Goal: Task Accomplishment & Management: Use online tool/utility

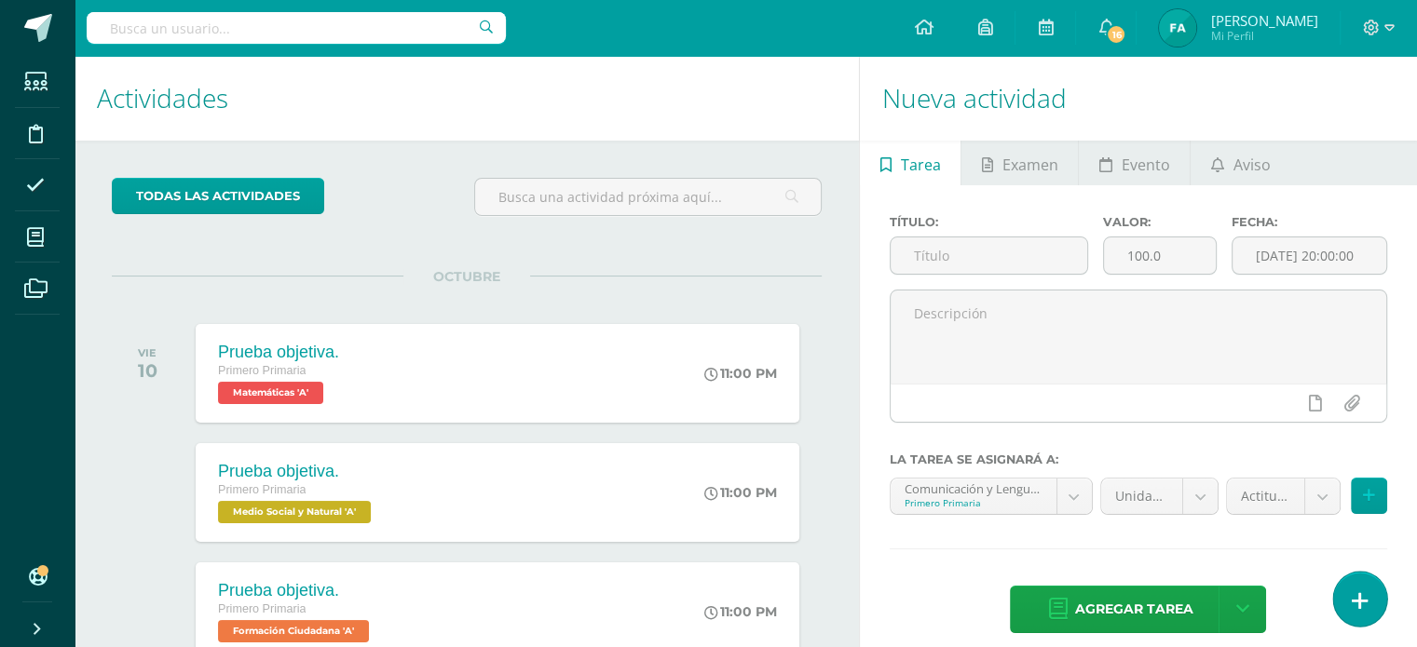
click at [1377, 605] on link at bounding box center [1359, 599] width 53 height 54
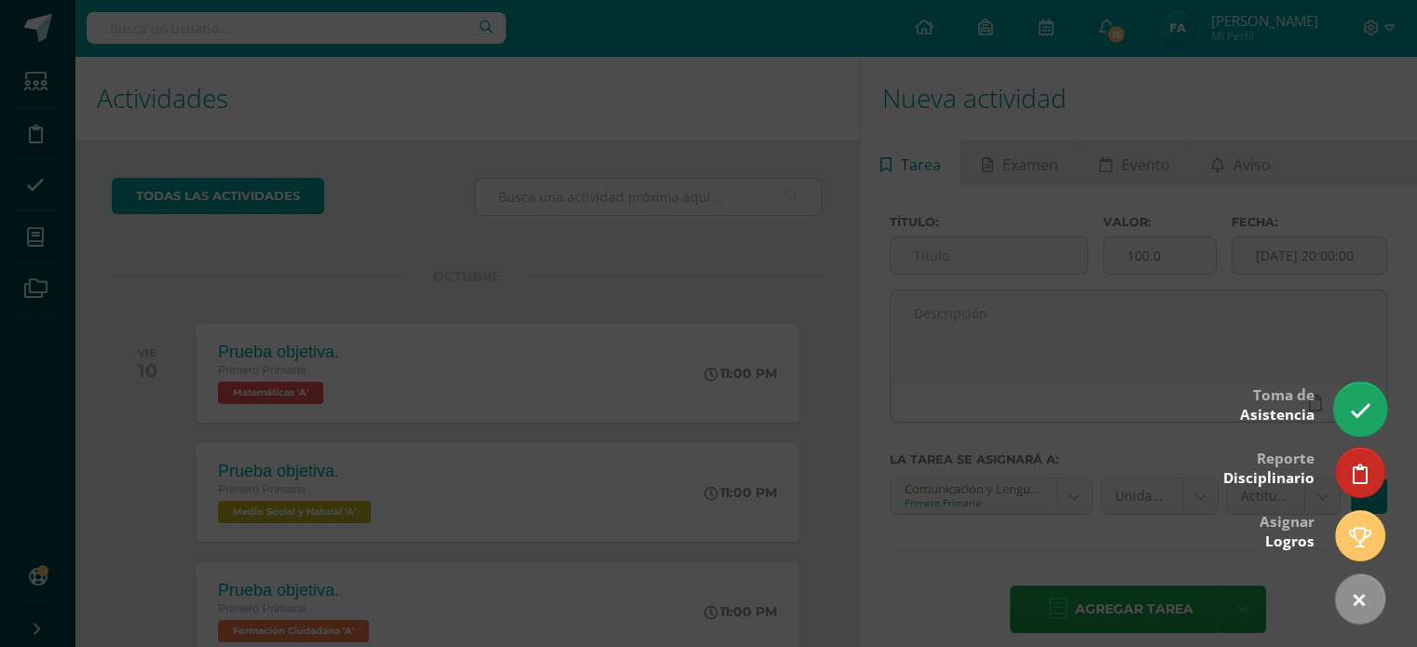
click at [1367, 408] on icon at bounding box center [1359, 410] width 21 height 21
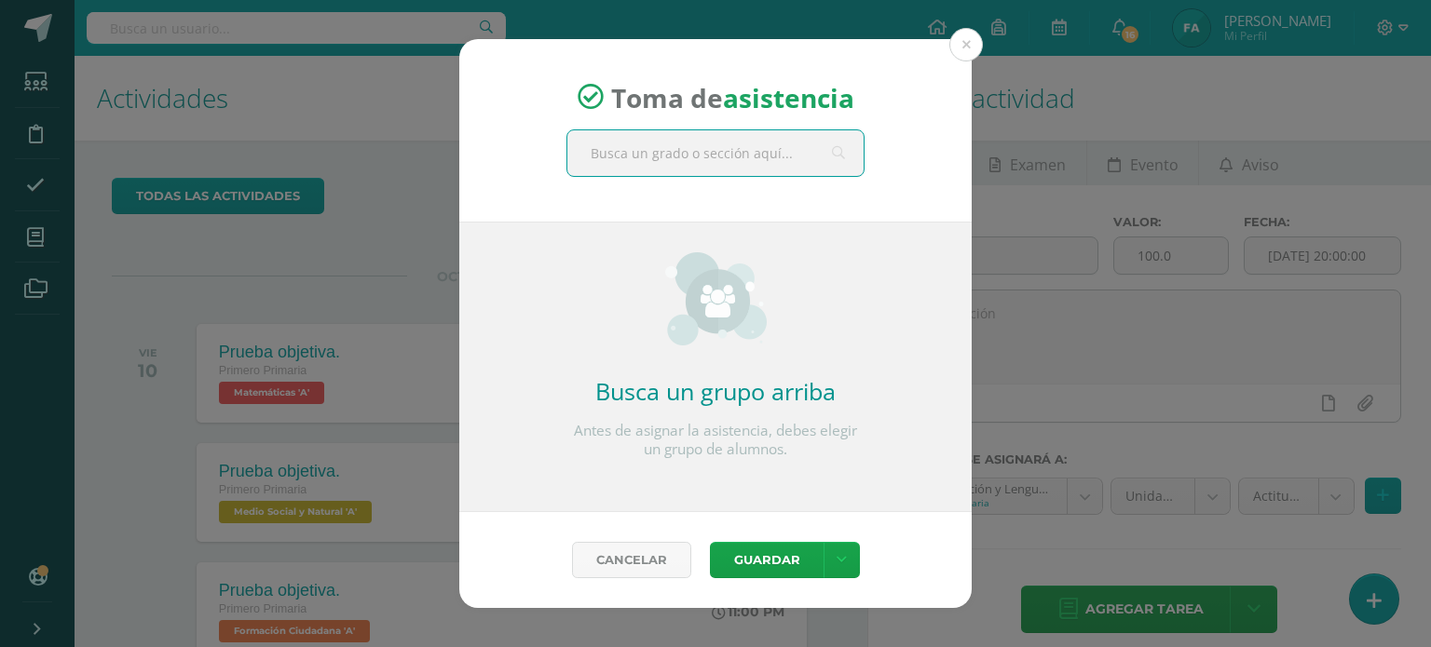
click at [775, 161] on input "text" at bounding box center [715, 153] width 296 height 46
type input "primero"
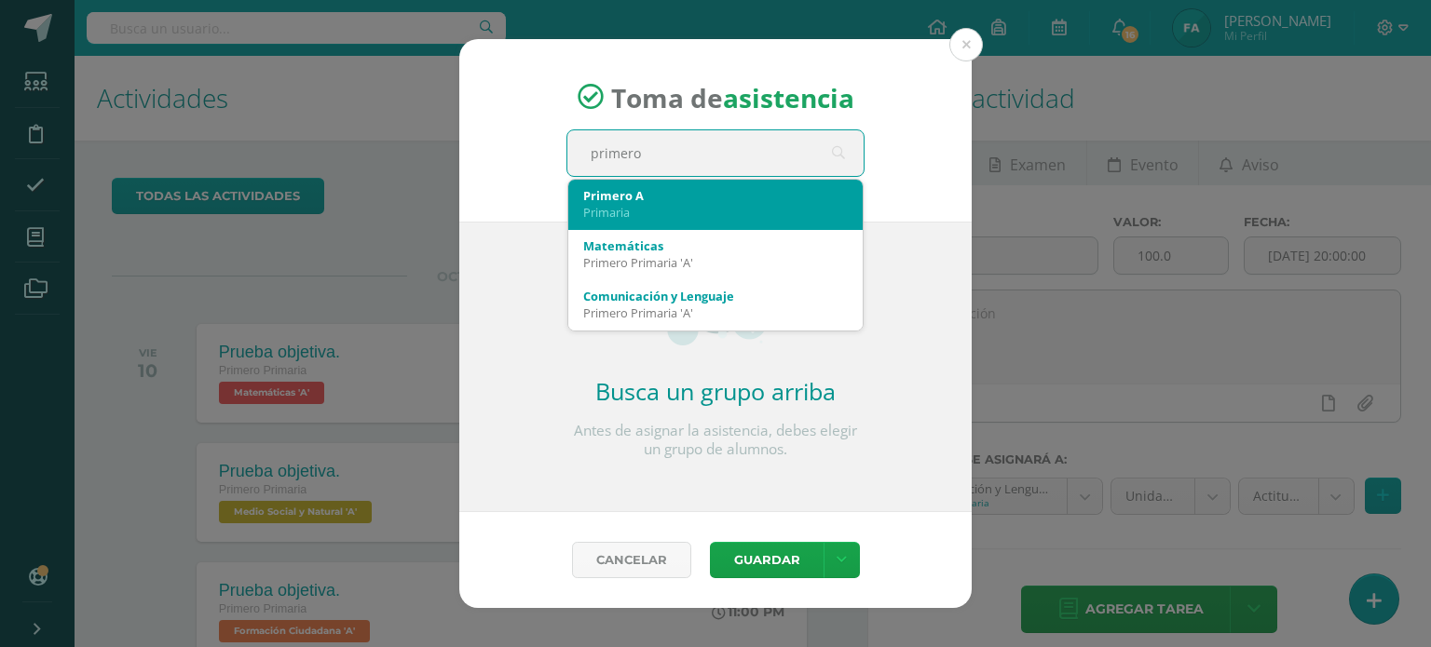
click at [773, 197] on div "Primero A" at bounding box center [715, 195] width 265 height 17
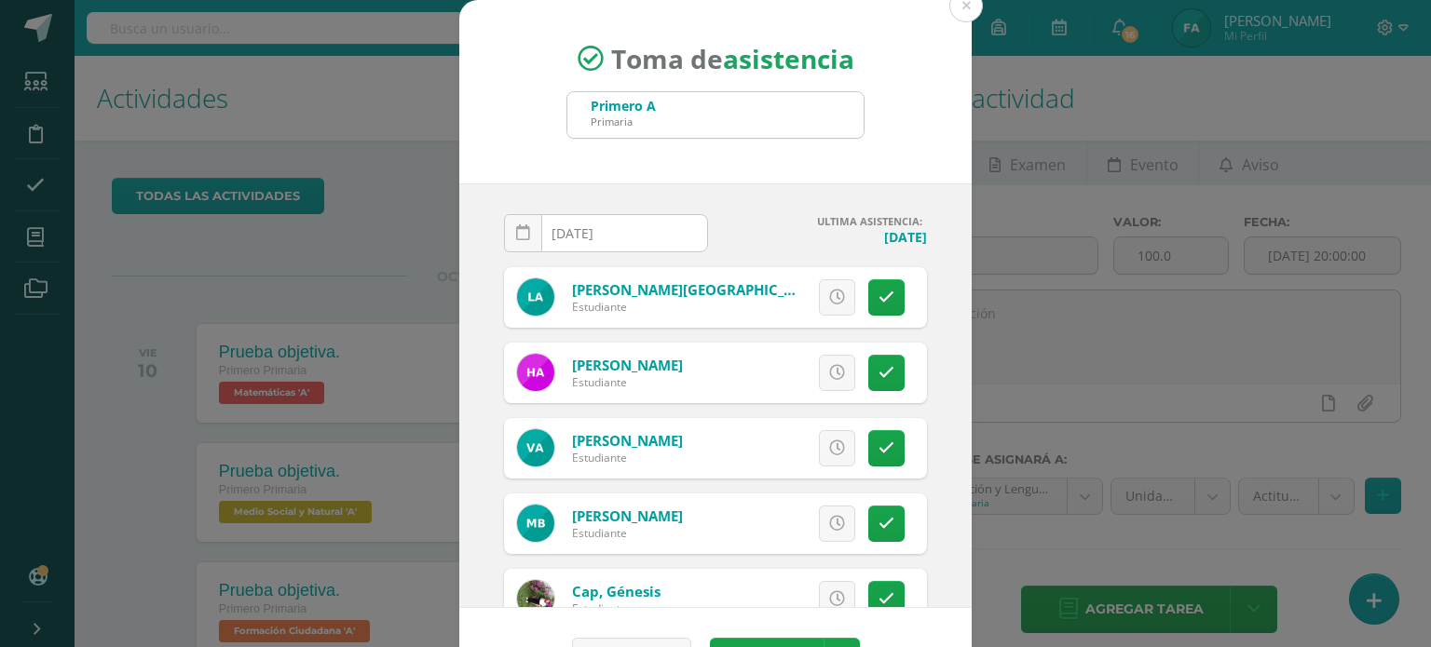
click at [574, 233] on input "[DATE]" at bounding box center [606, 233] width 202 height 36
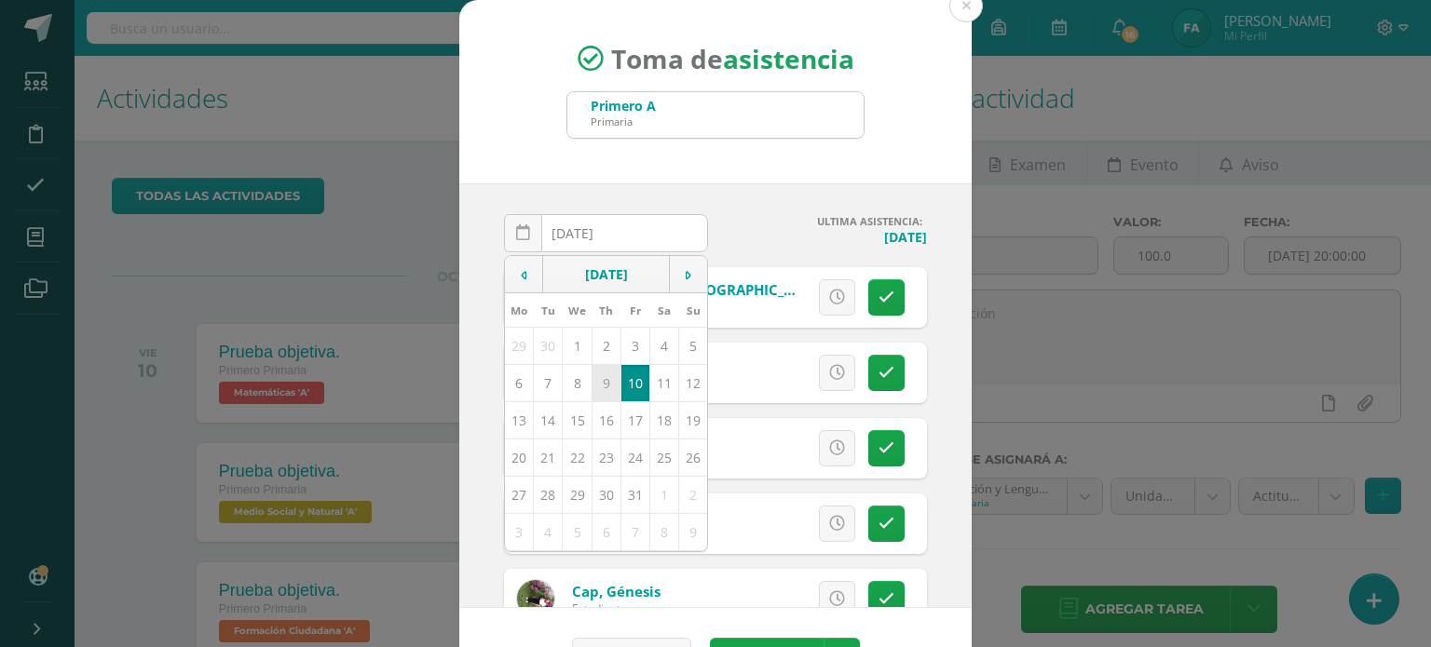
click at [591, 374] on td "9" at bounding box center [605, 382] width 29 height 37
type input "2025-10-09"
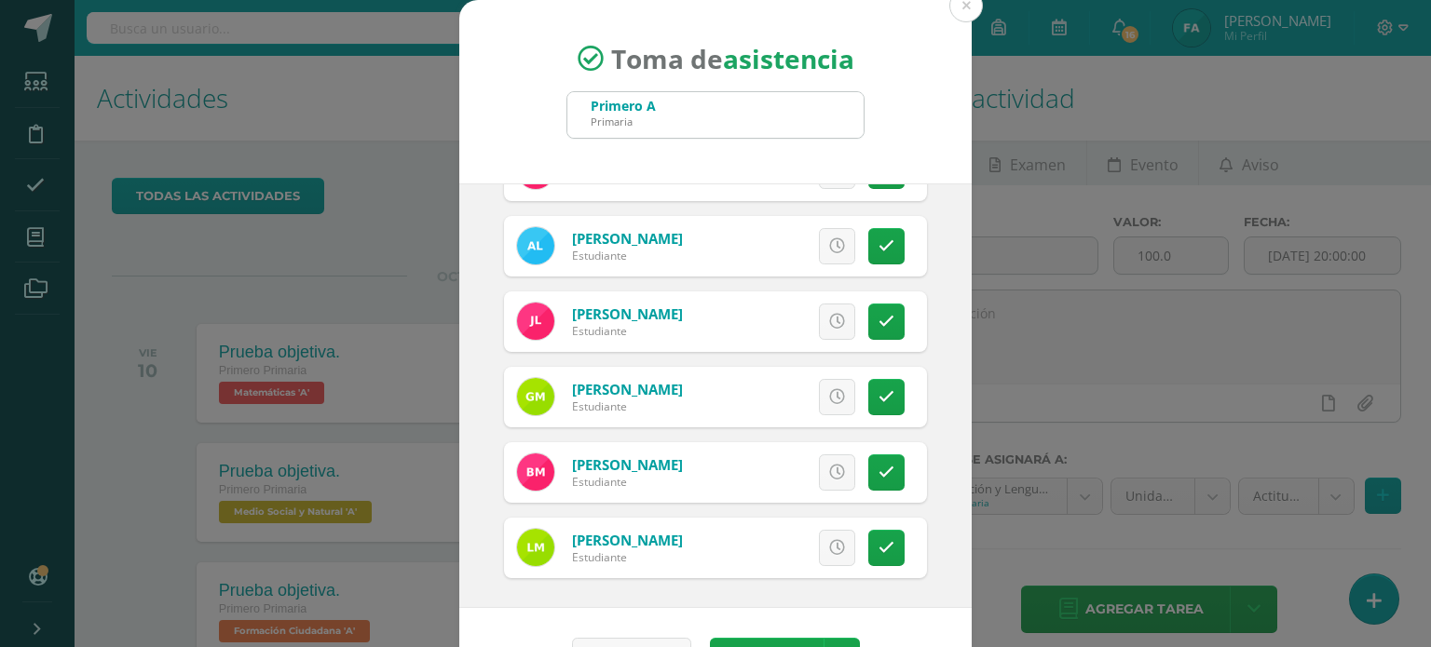
scroll to position [55, 0]
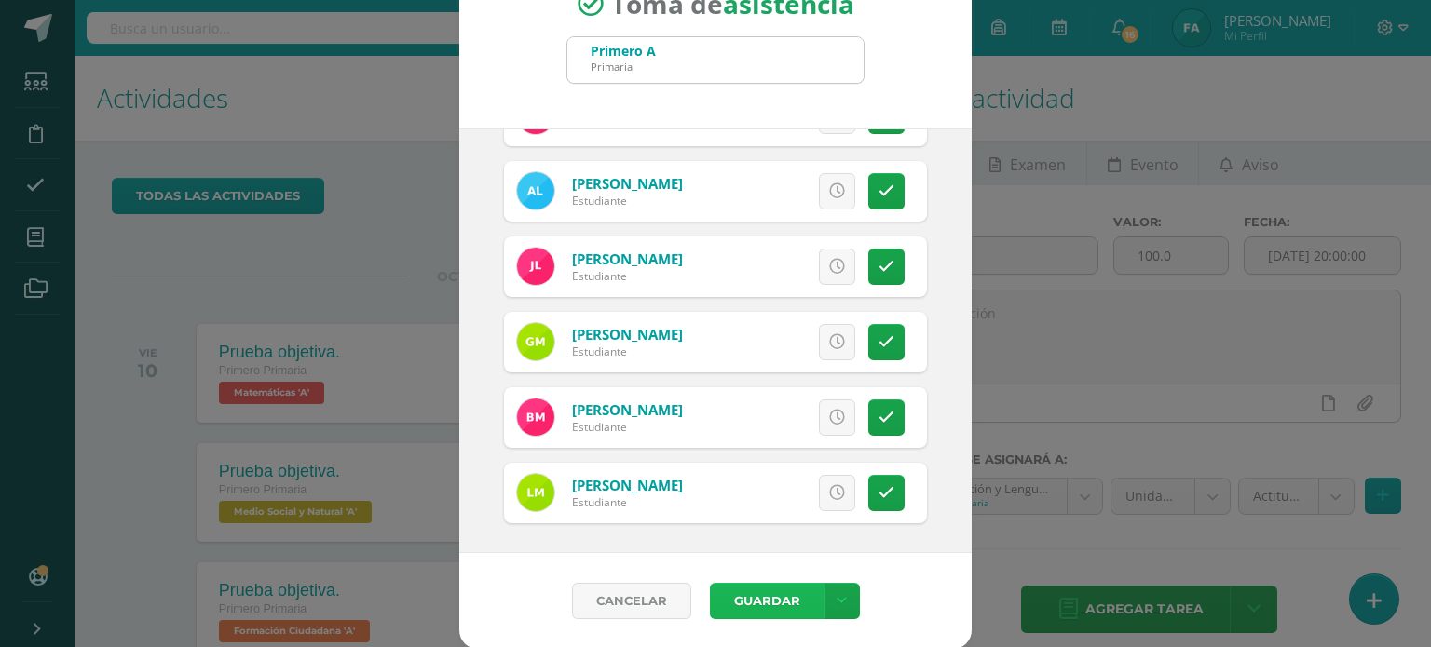
click at [773, 599] on button "Guardar" at bounding box center [767, 601] width 114 height 36
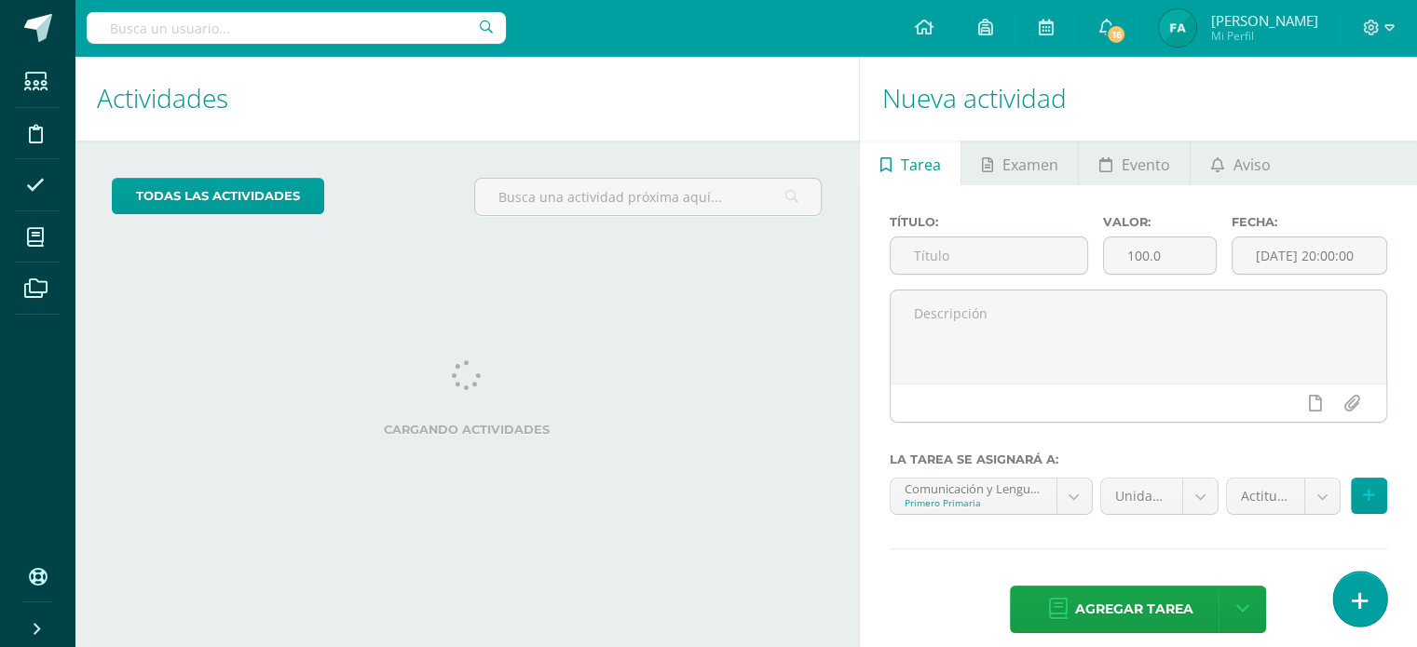
click at [1359, 621] on link at bounding box center [1359, 599] width 53 height 54
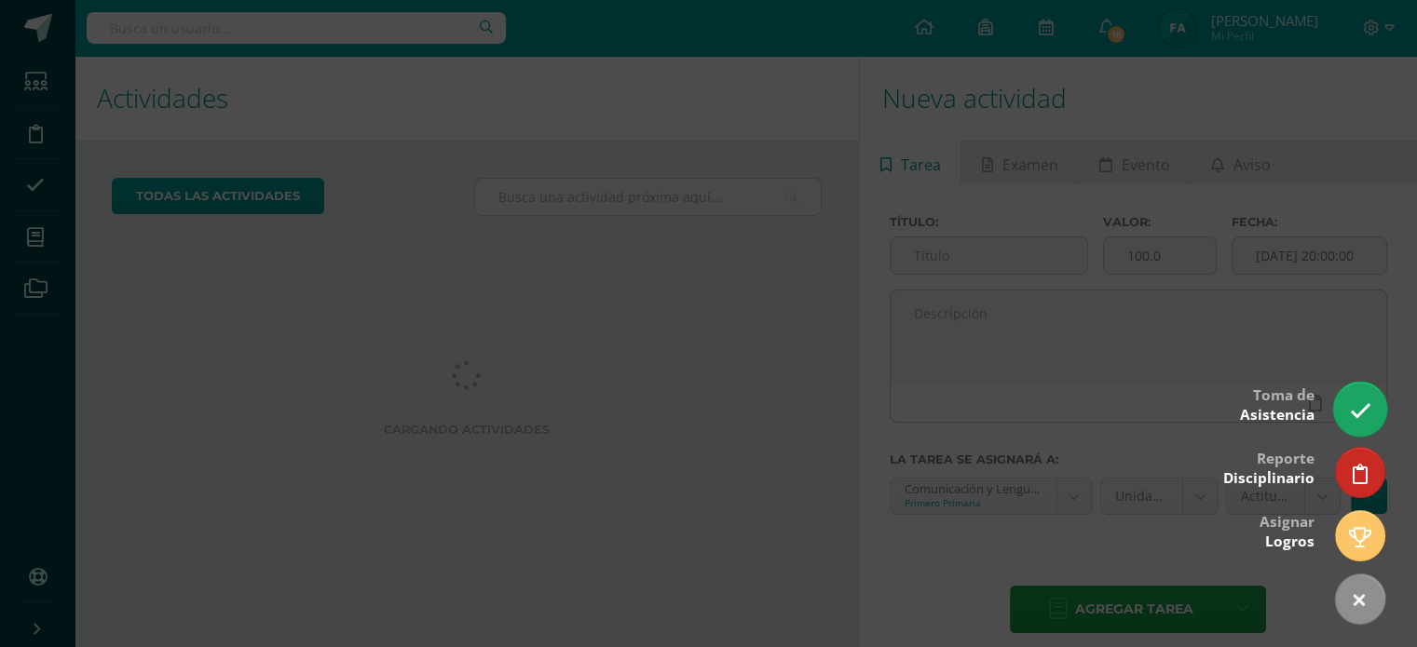
click at [1364, 426] on link at bounding box center [1359, 409] width 53 height 54
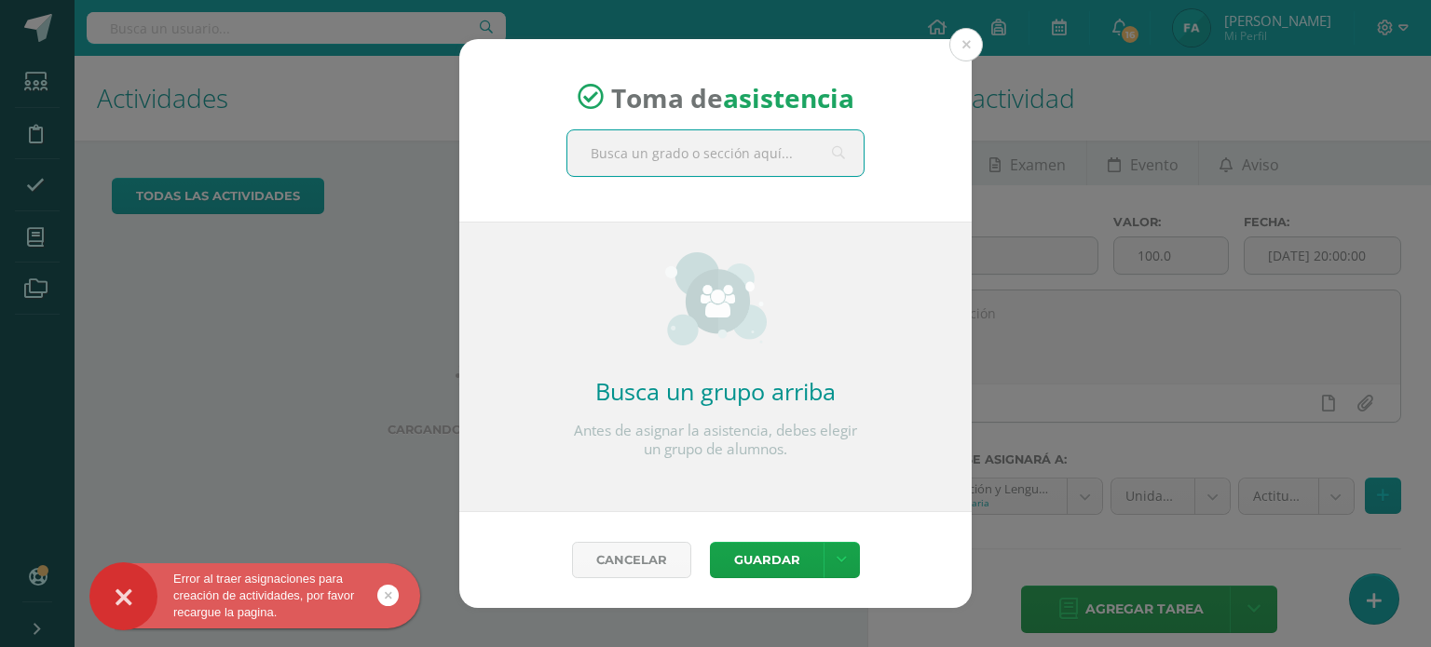
click at [672, 154] on input "text" at bounding box center [715, 153] width 296 height 46
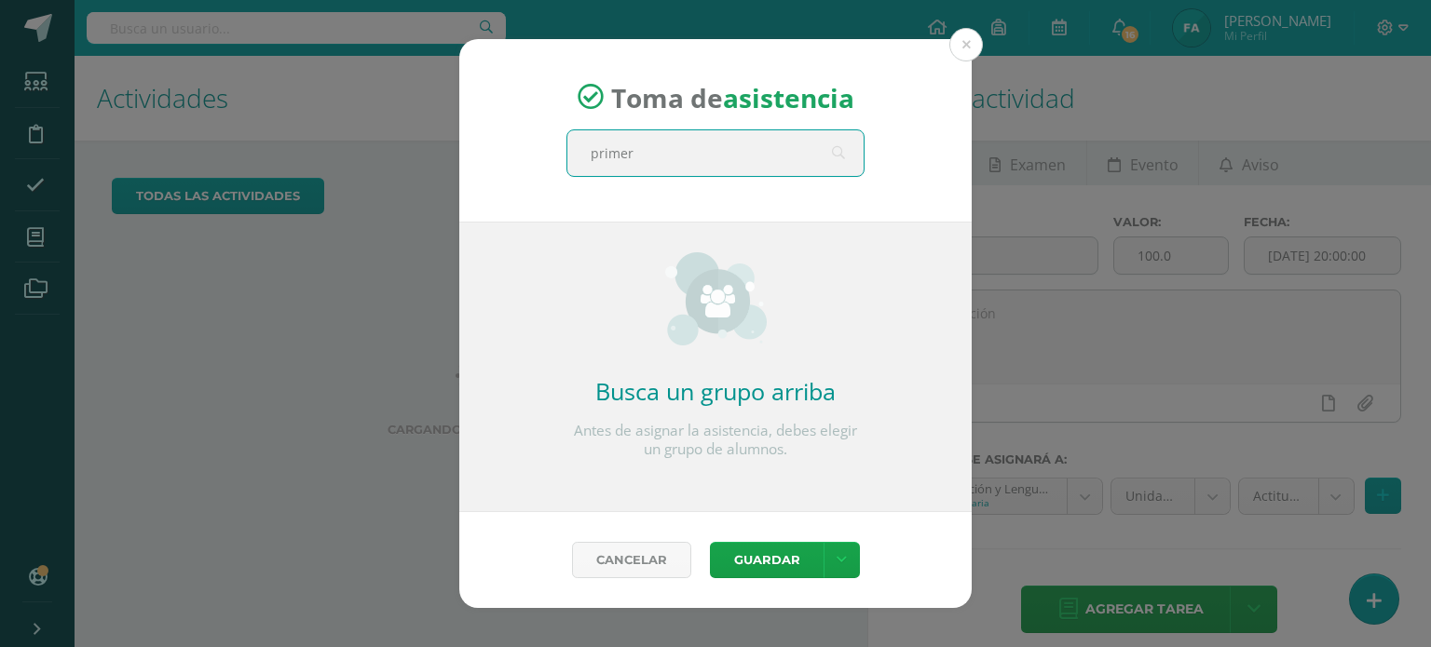
type input "primero"
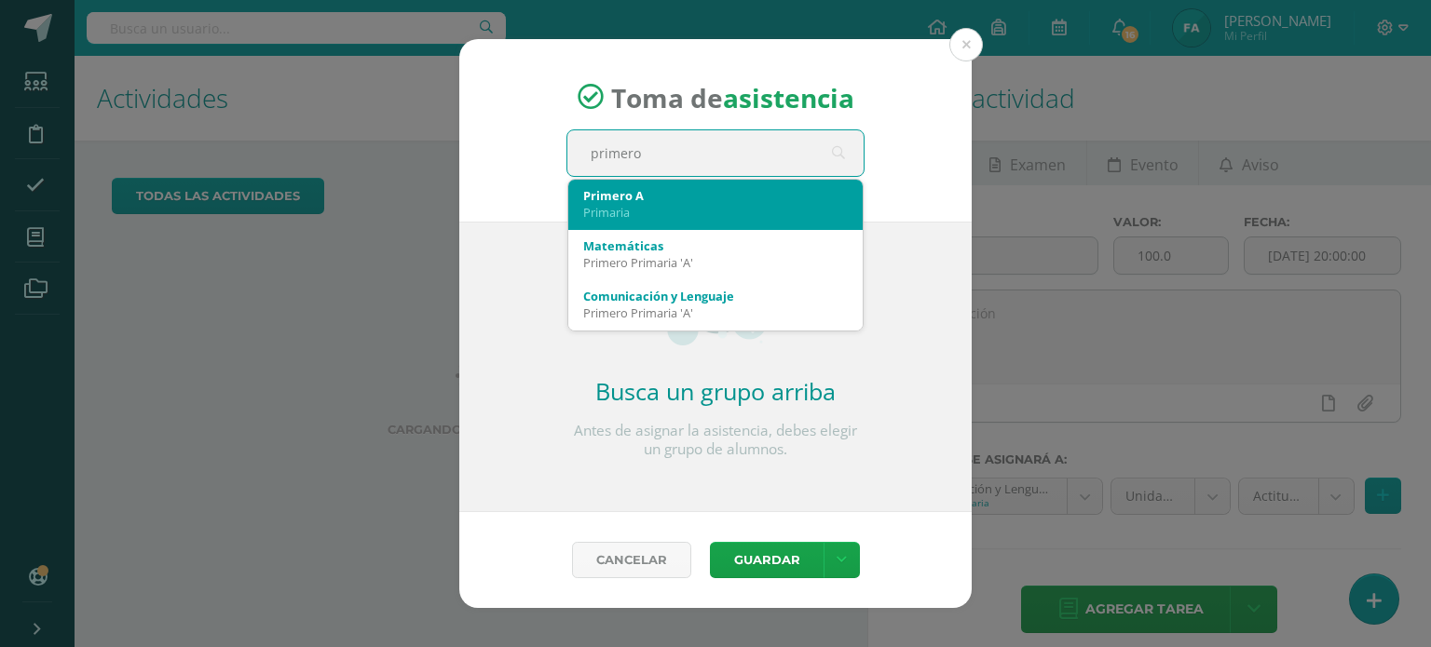
click at [644, 198] on div "Primero A" at bounding box center [715, 195] width 265 height 17
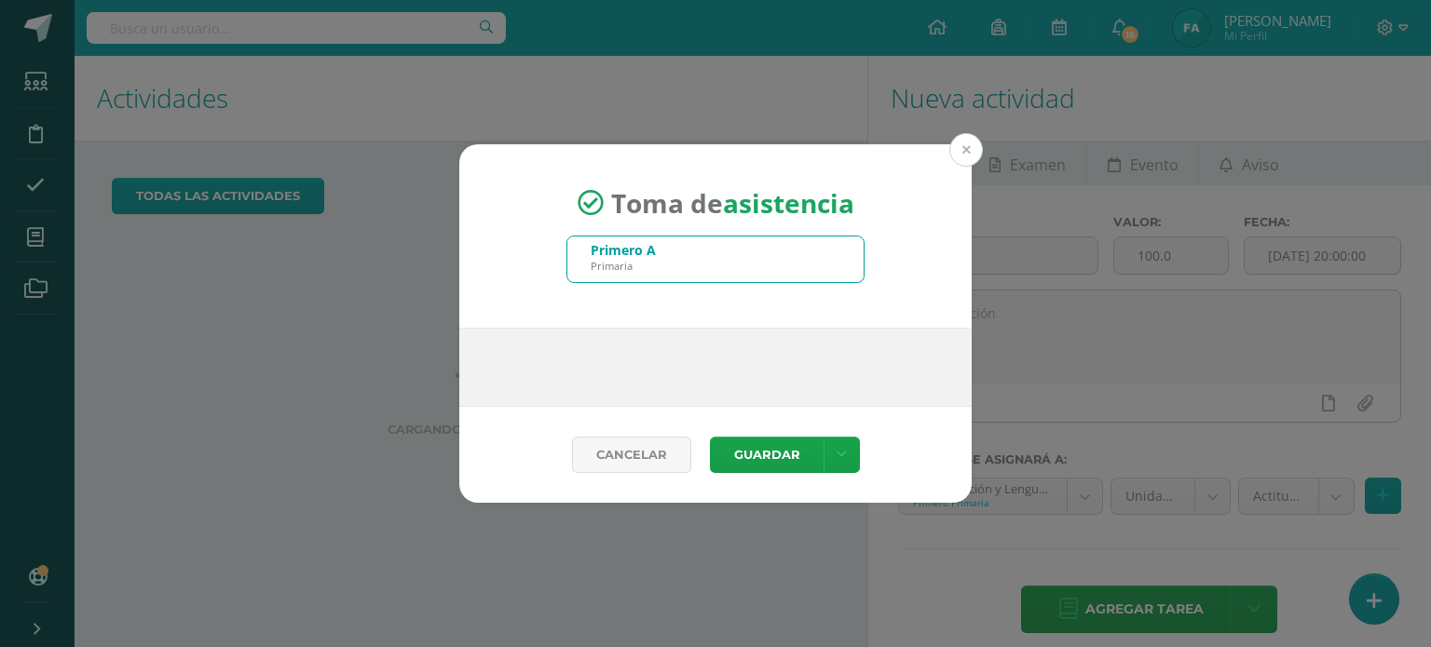
click at [965, 156] on button at bounding box center [966, 150] width 34 height 34
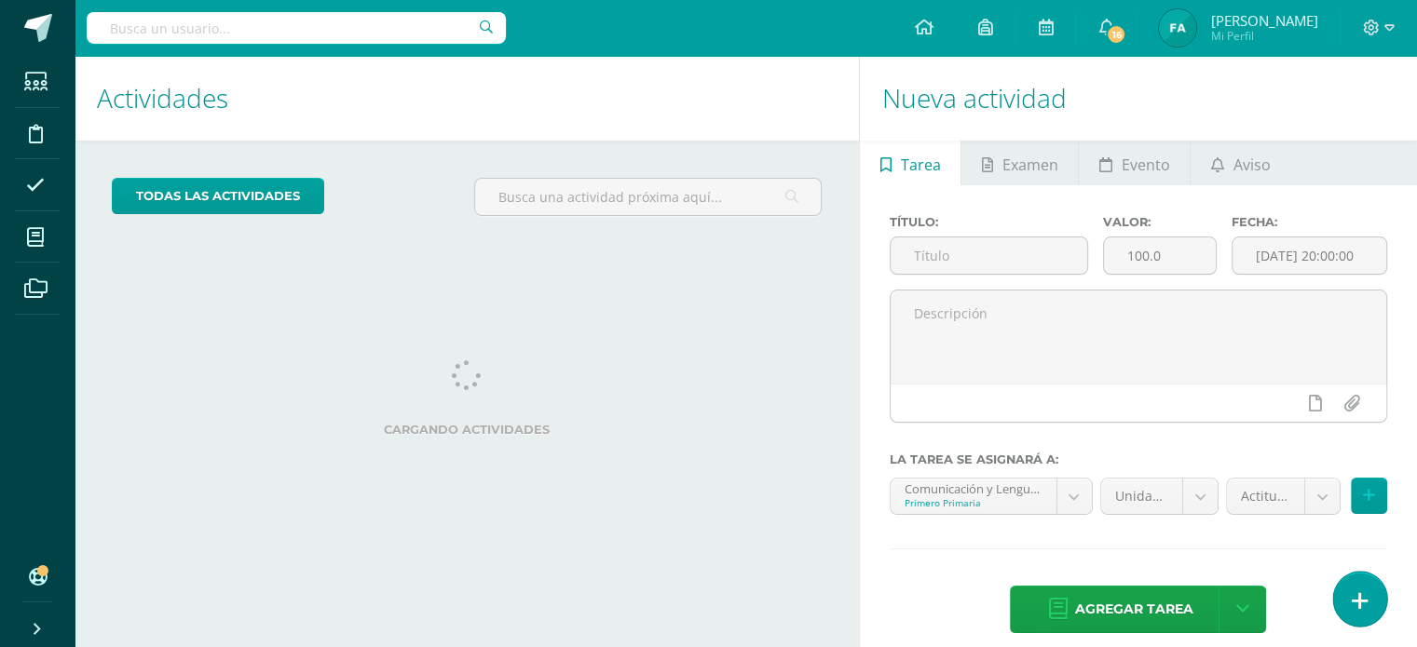
click at [1356, 619] on link at bounding box center [1359, 599] width 53 height 54
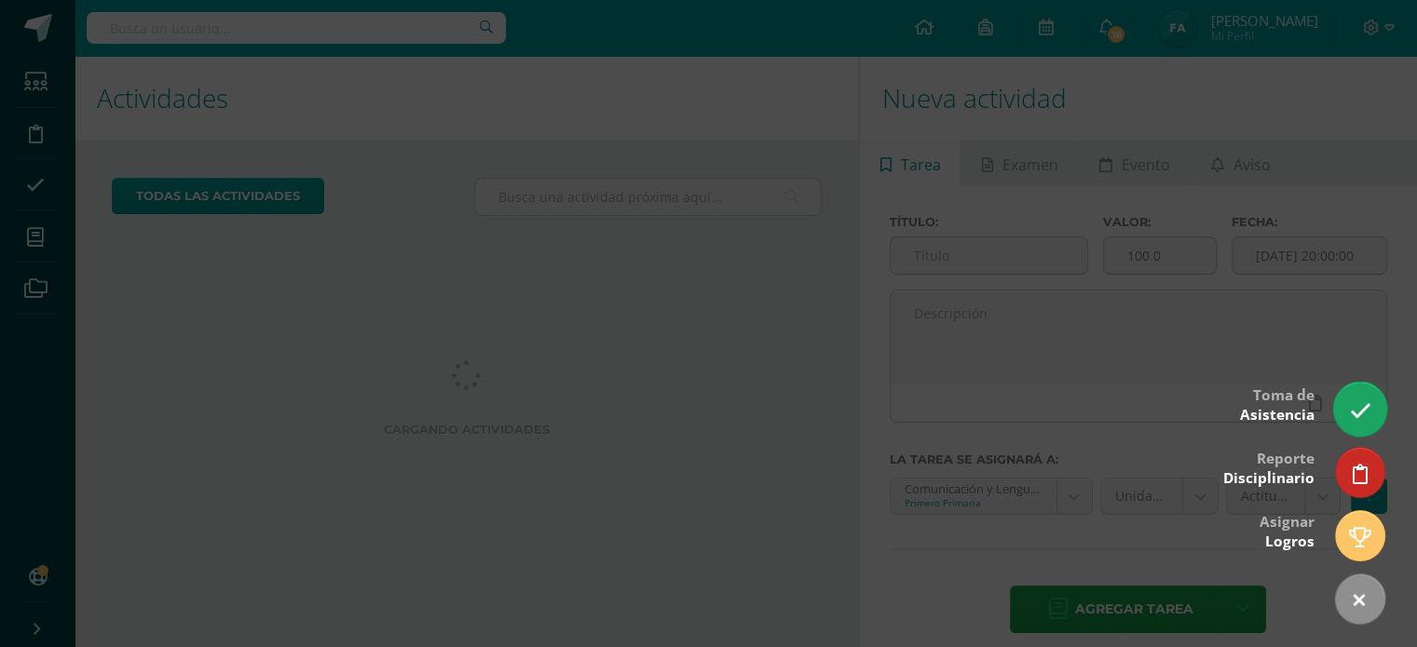
click at [1360, 427] on link at bounding box center [1359, 409] width 53 height 54
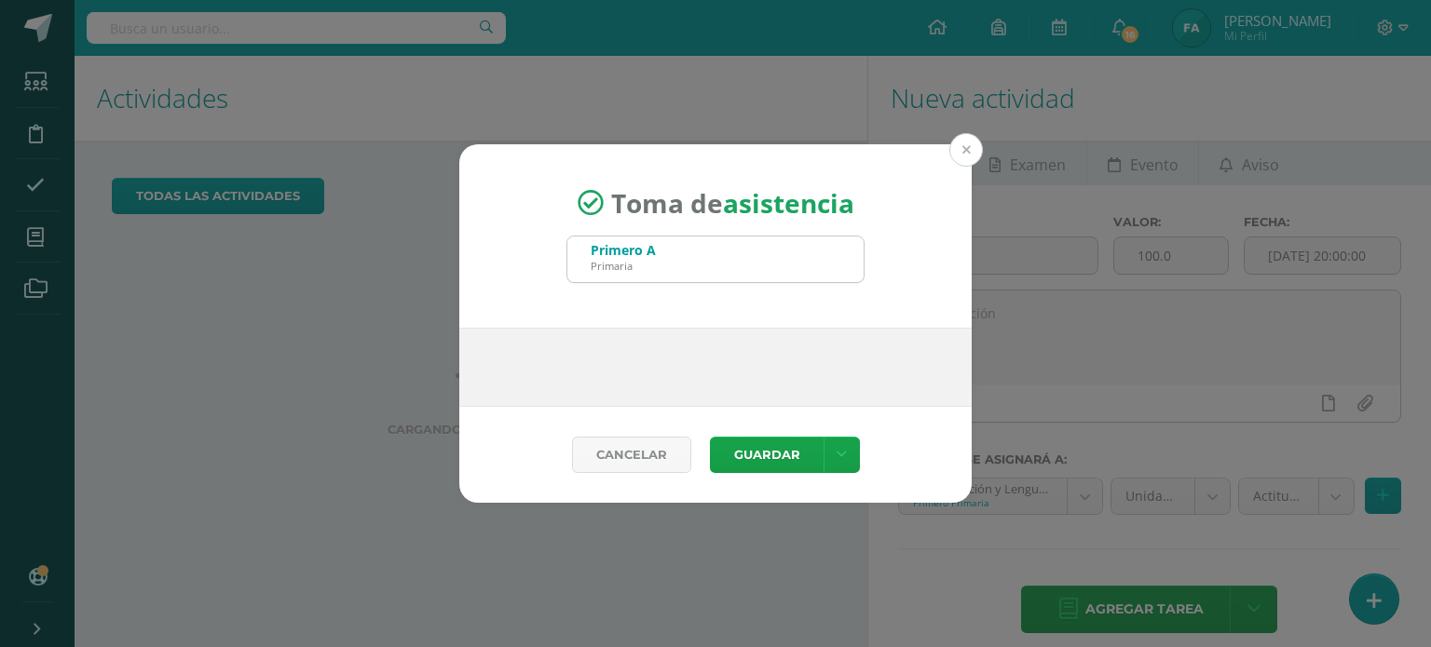
click at [955, 152] on button at bounding box center [966, 150] width 34 height 34
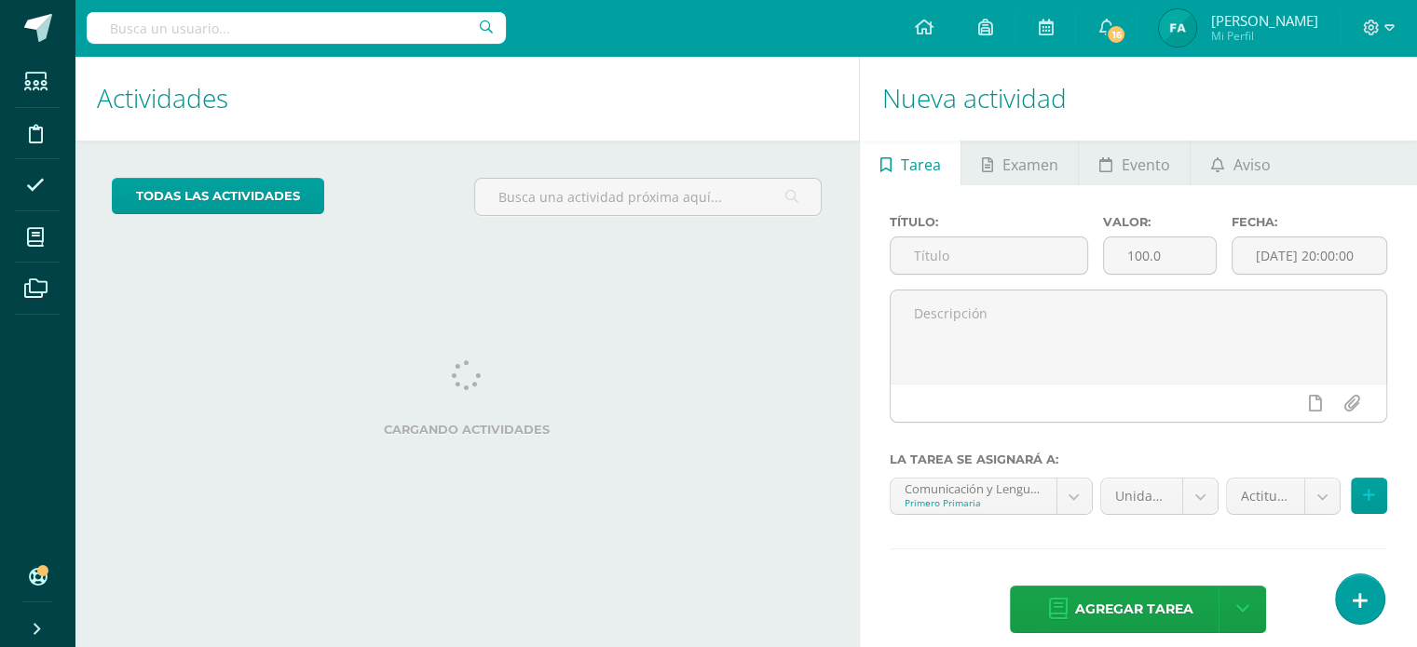
click at [836, 589] on div "Actividades Actividad todas las Actividades No tienes actividades Échale un vis…" at bounding box center [463, 361] width 792 height 611
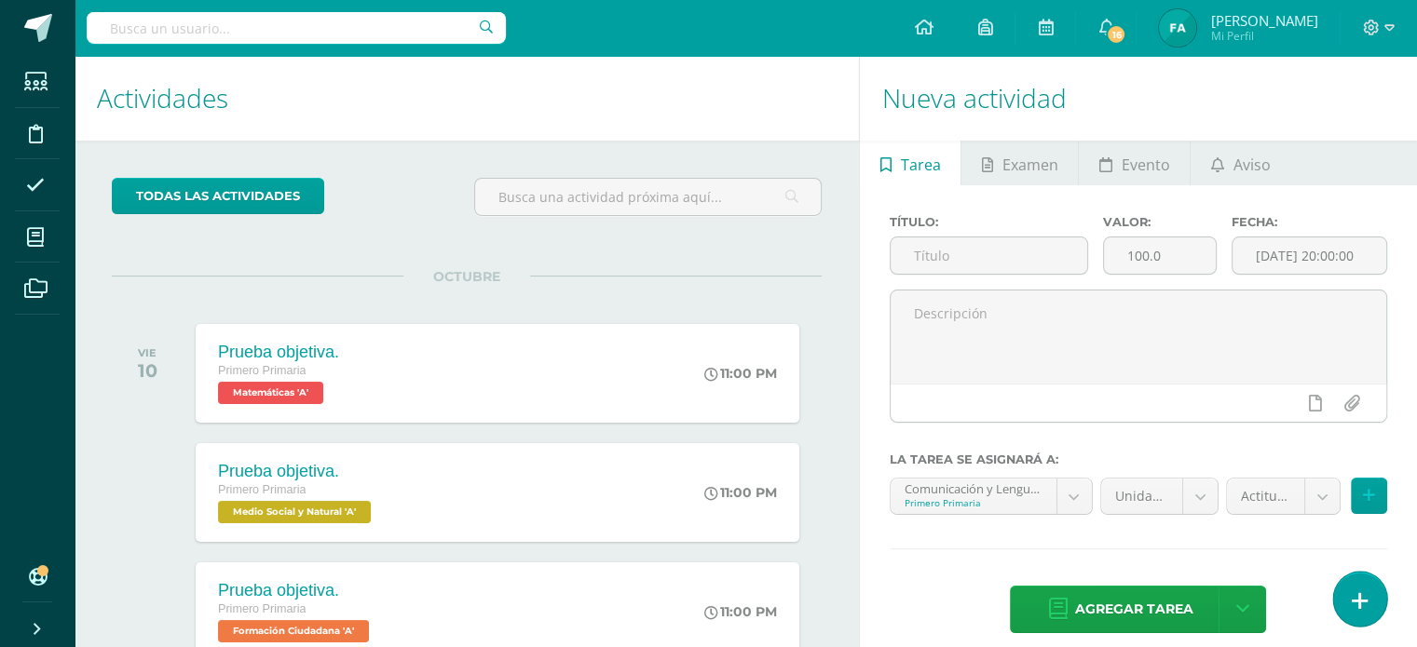
click at [1380, 598] on link at bounding box center [1359, 599] width 53 height 54
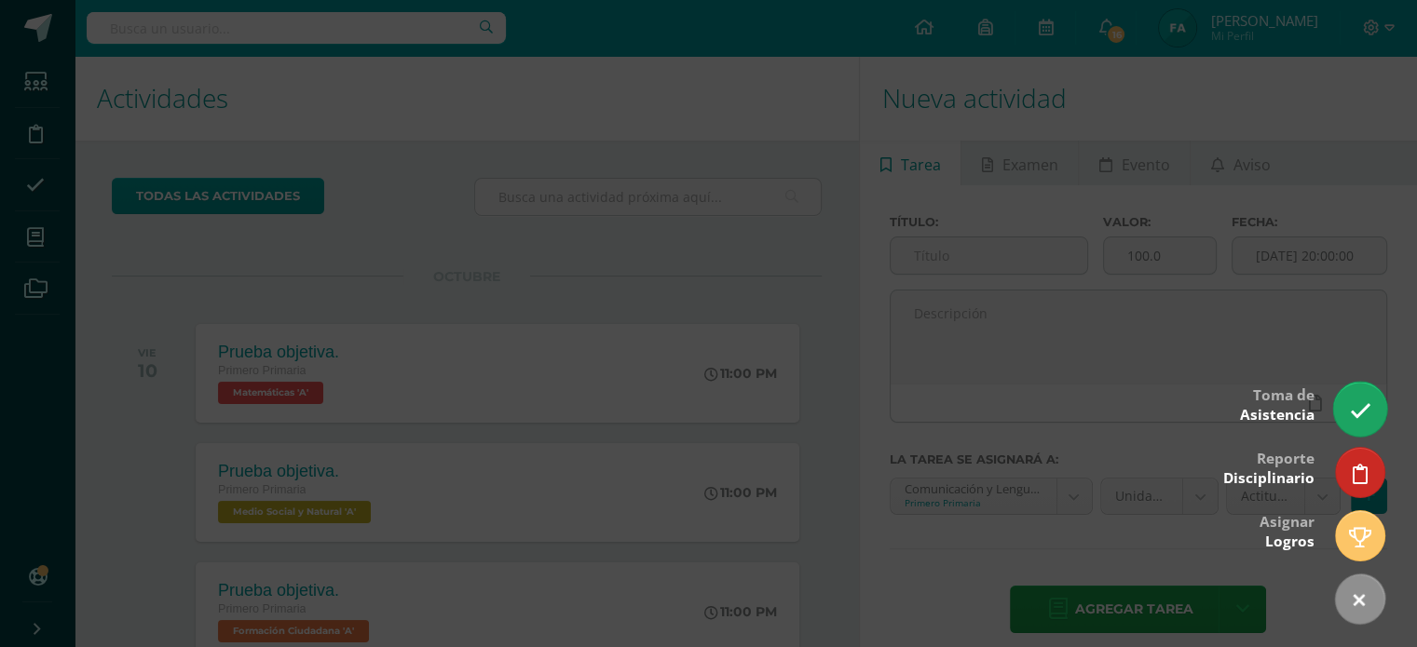
click at [1367, 424] on link at bounding box center [1359, 409] width 53 height 54
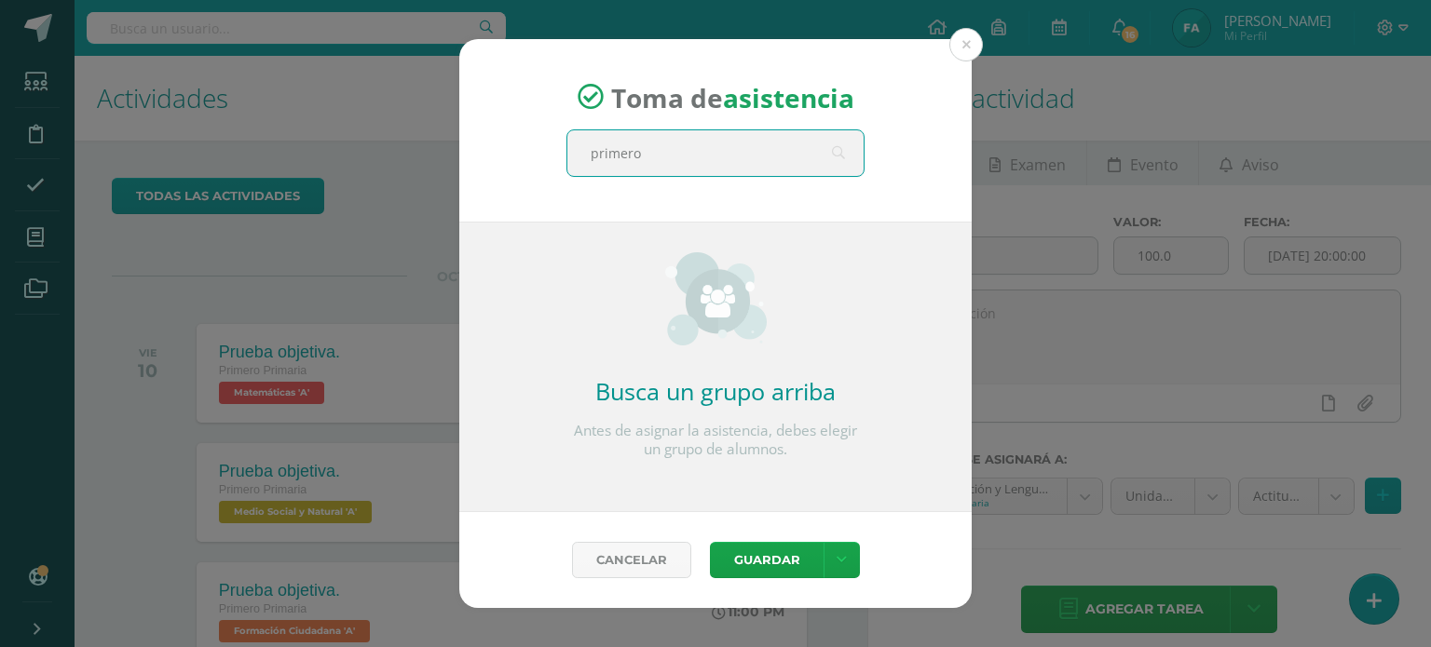
type input "primero"
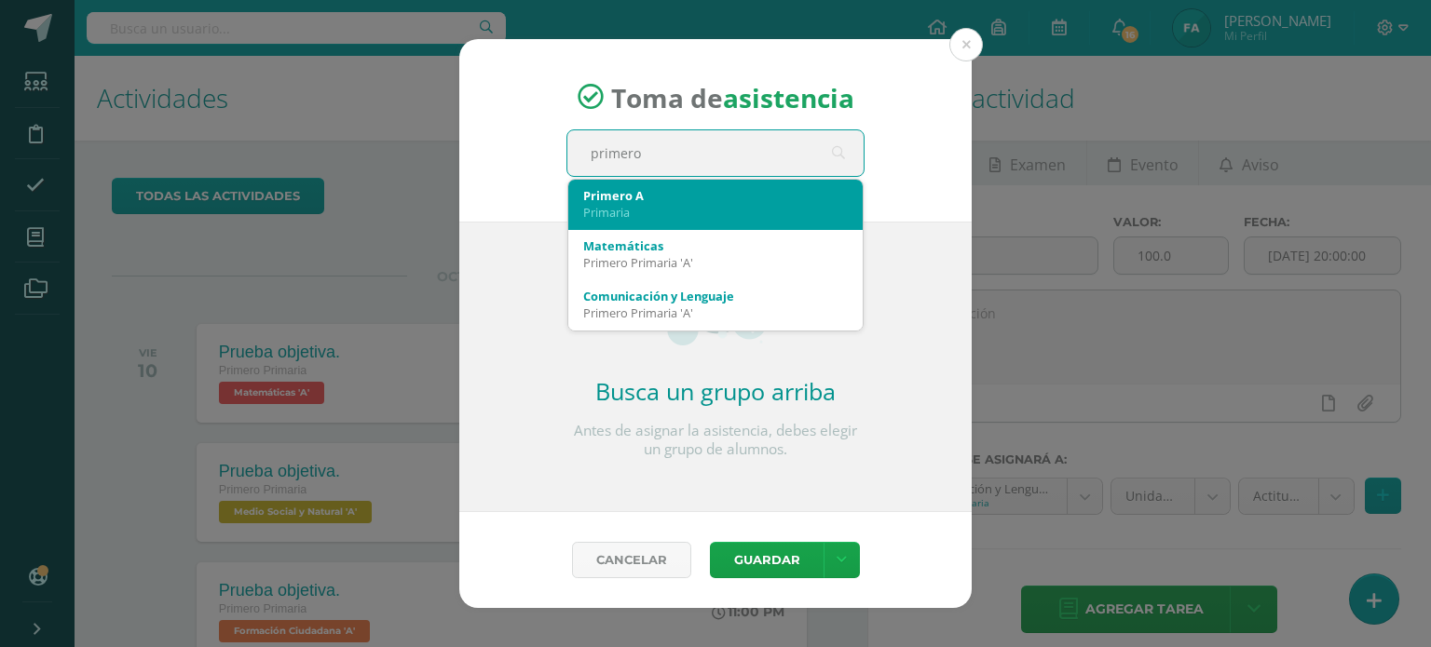
click at [687, 196] on div "Primero A" at bounding box center [715, 195] width 265 height 17
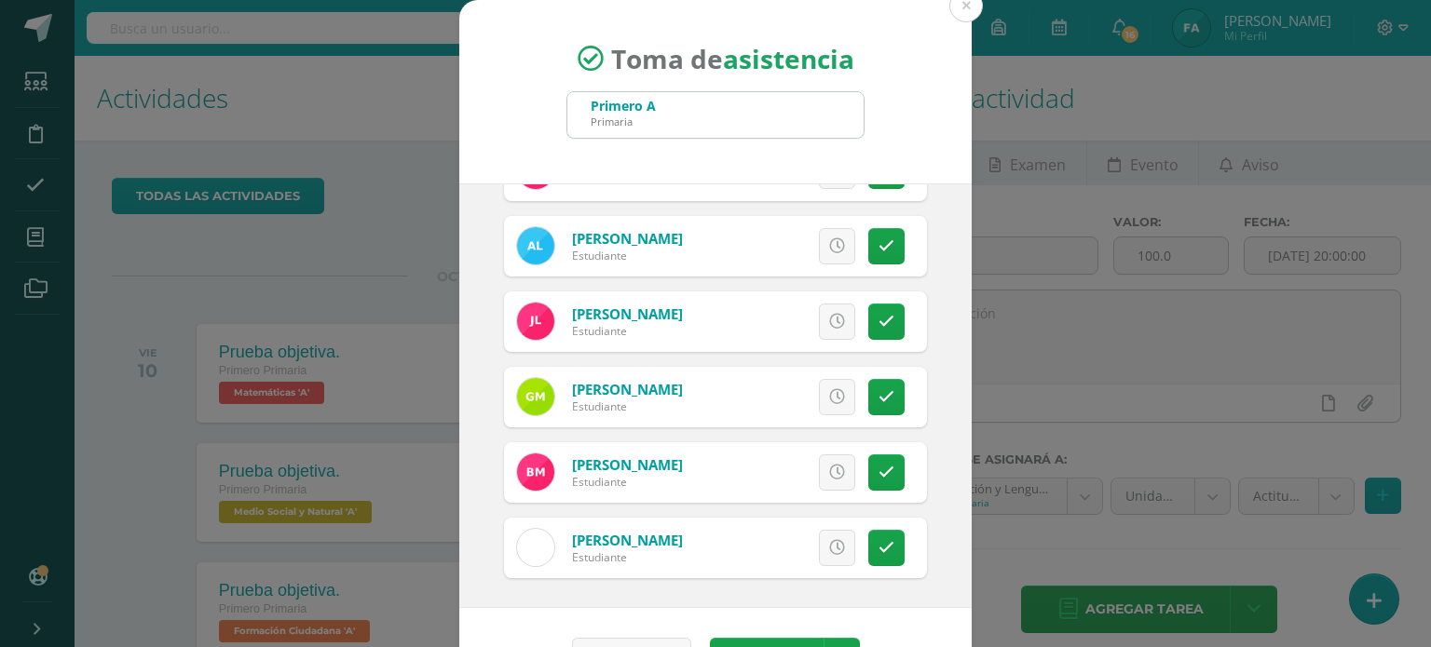
scroll to position [55, 0]
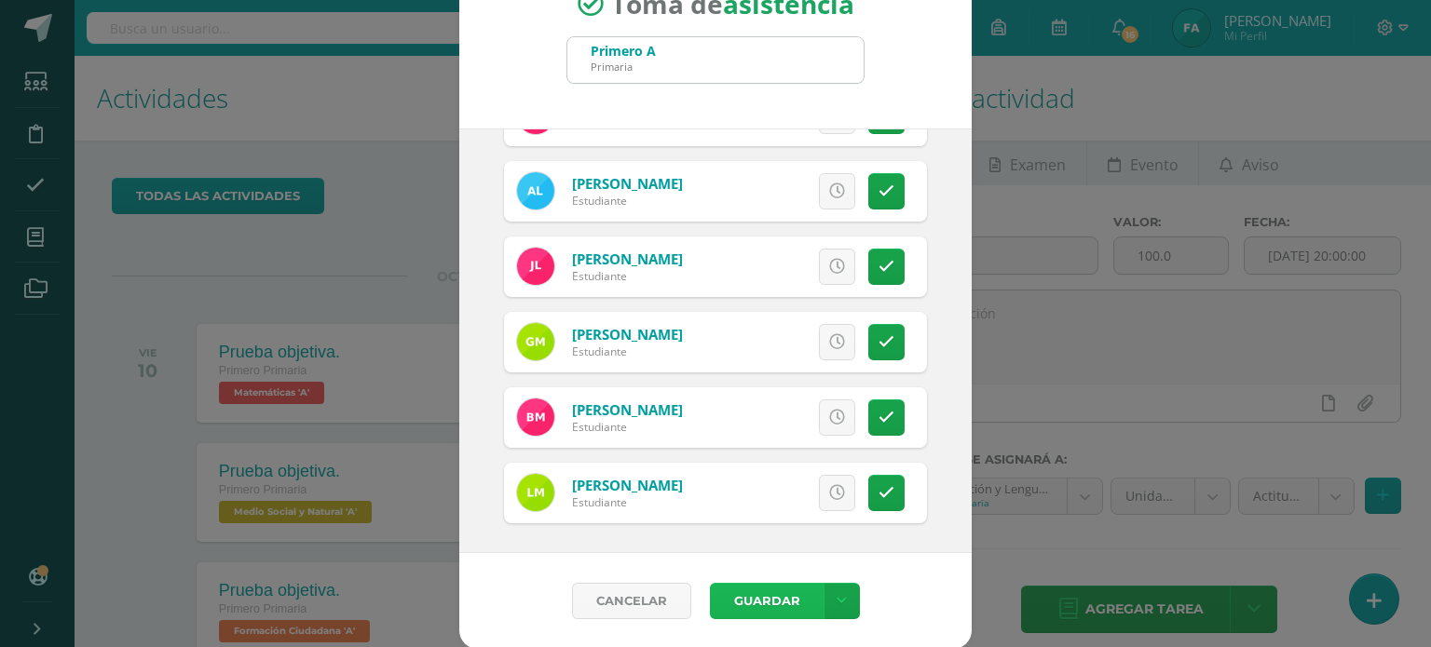
click at [753, 603] on button "Guardar" at bounding box center [767, 601] width 114 height 36
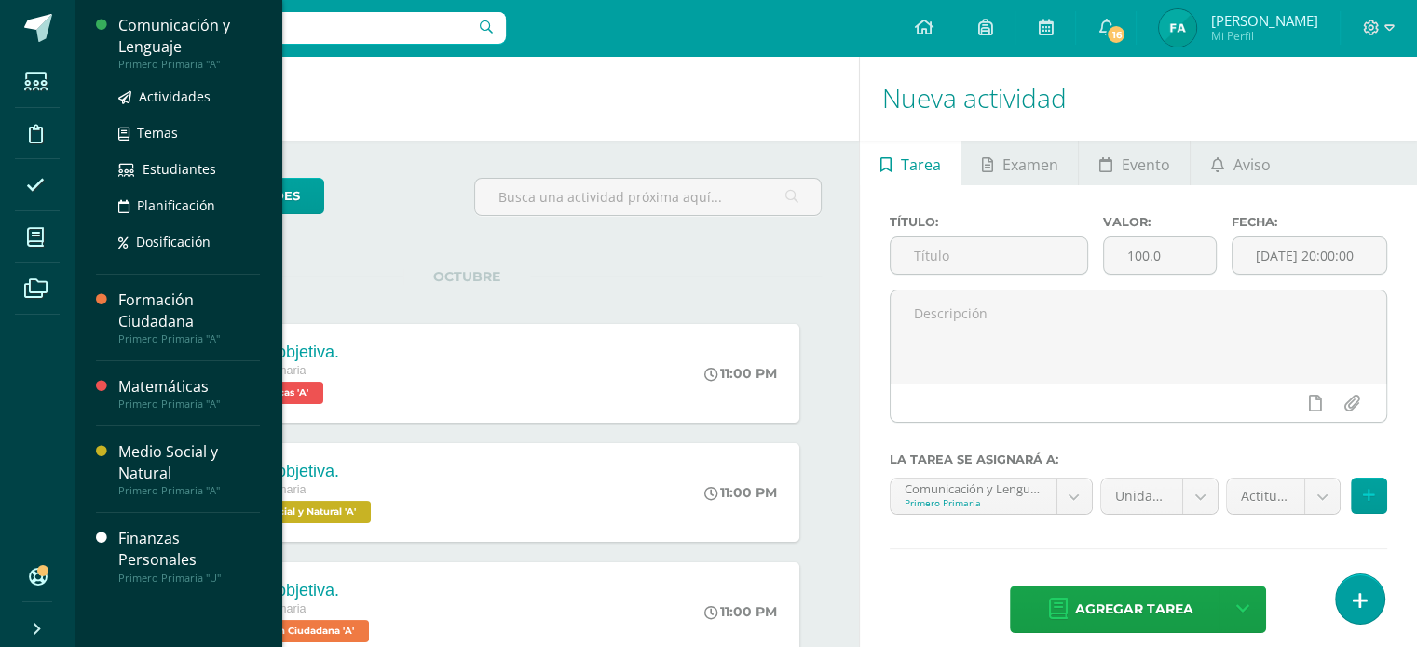
click at [177, 47] on div "Comunicación y Lenguaje" at bounding box center [189, 36] width 142 height 43
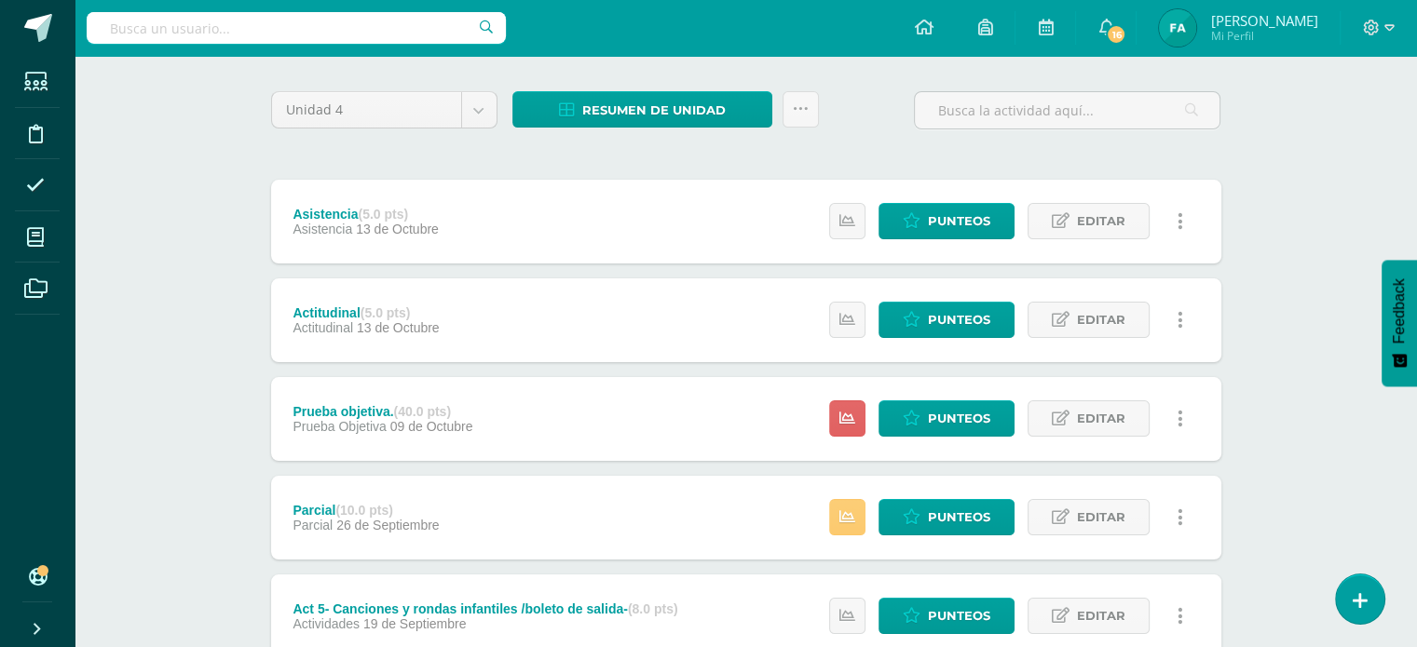
scroll to position [133, 0]
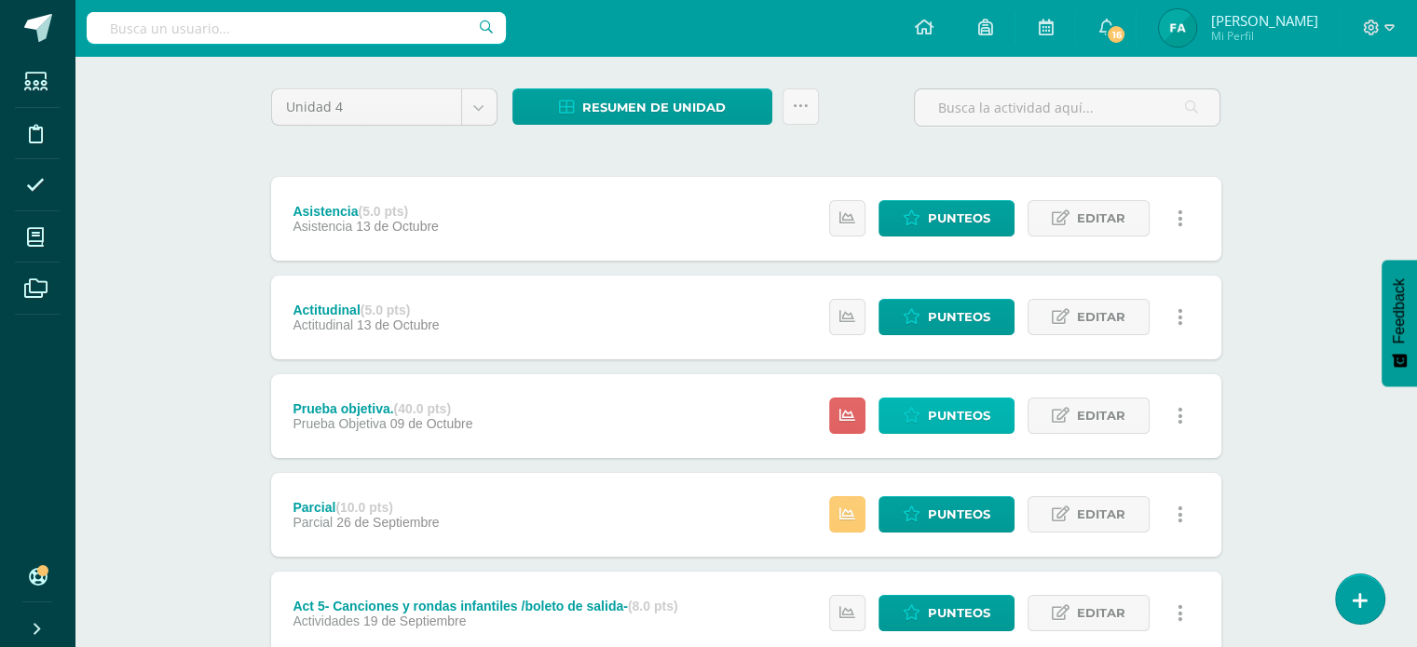
click at [970, 422] on span "Punteos" at bounding box center [959, 416] width 62 height 34
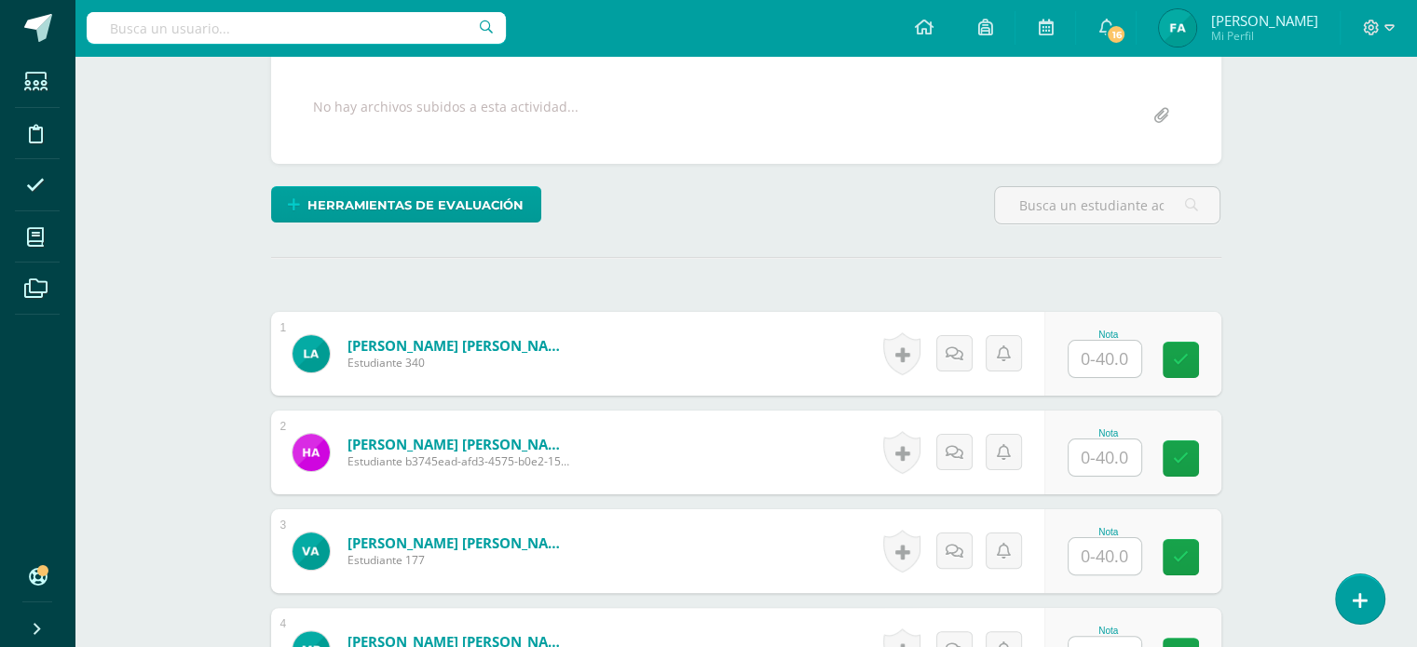
scroll to position [346, 0]
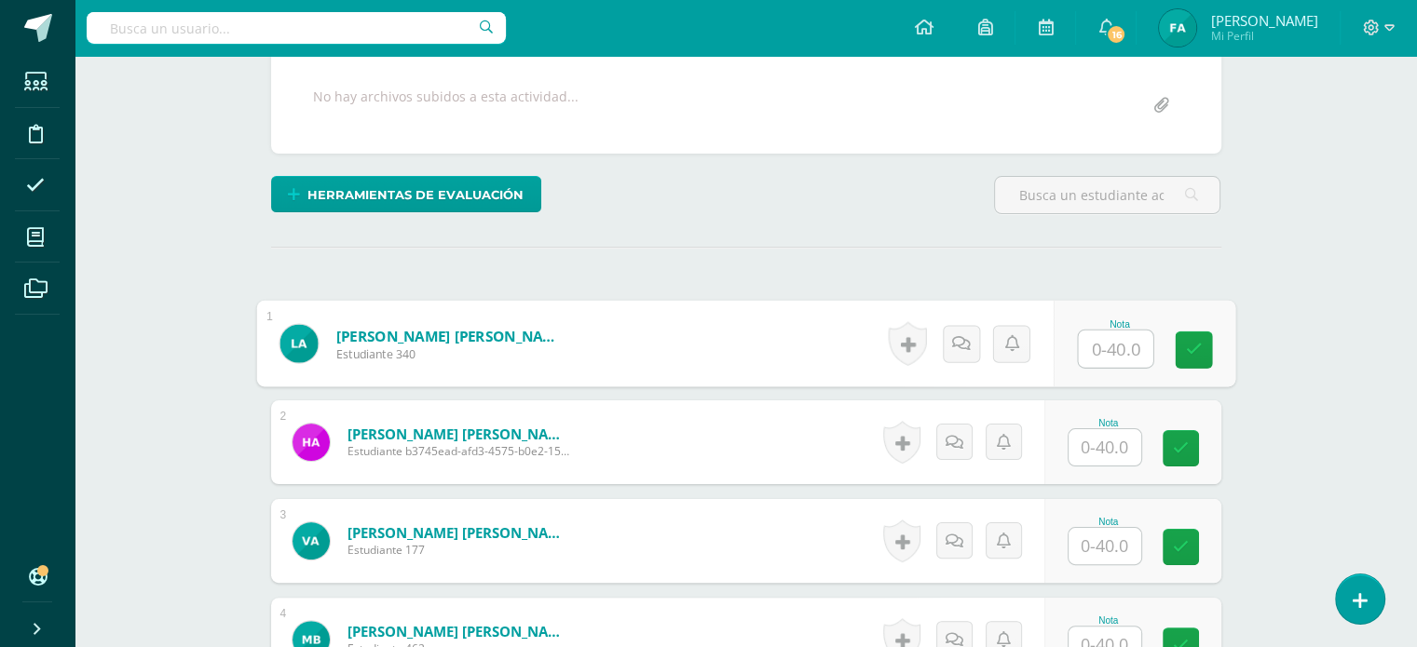
click at [1115, 346] on input "text" at bounding box center [1115, 349] width 75 height 37
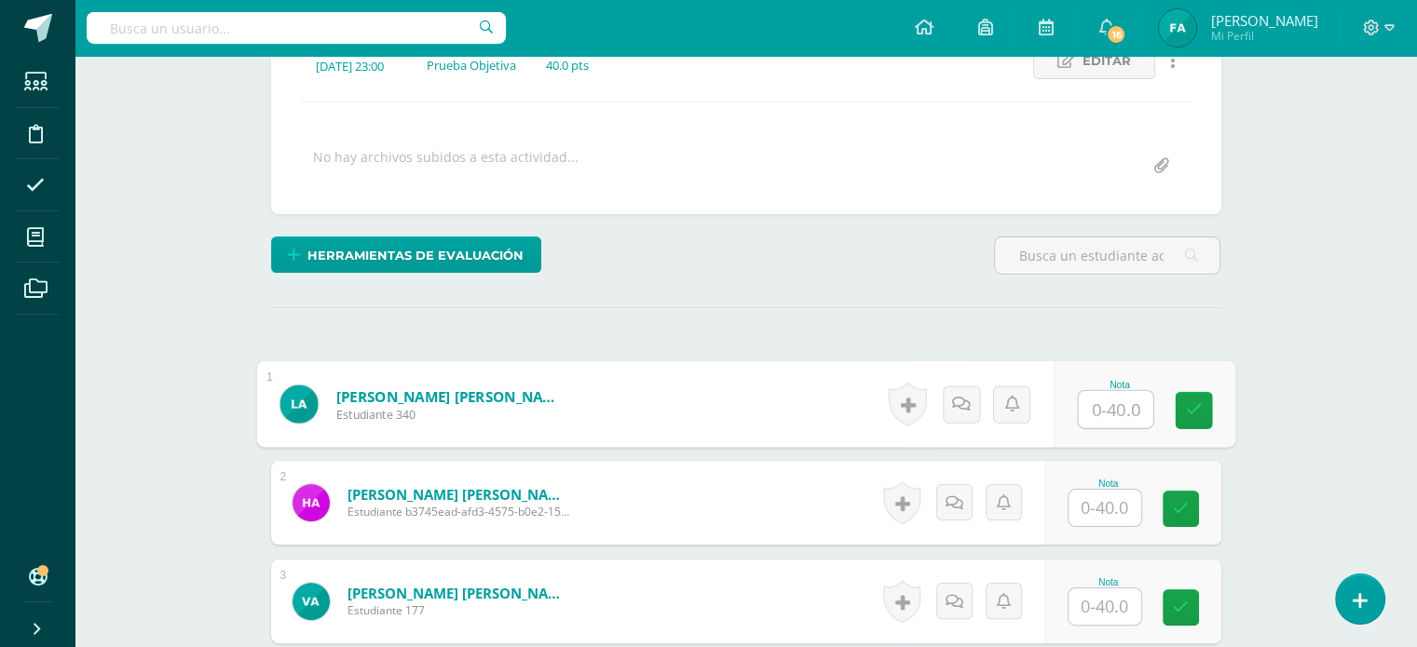
scroll to position [287, 0]
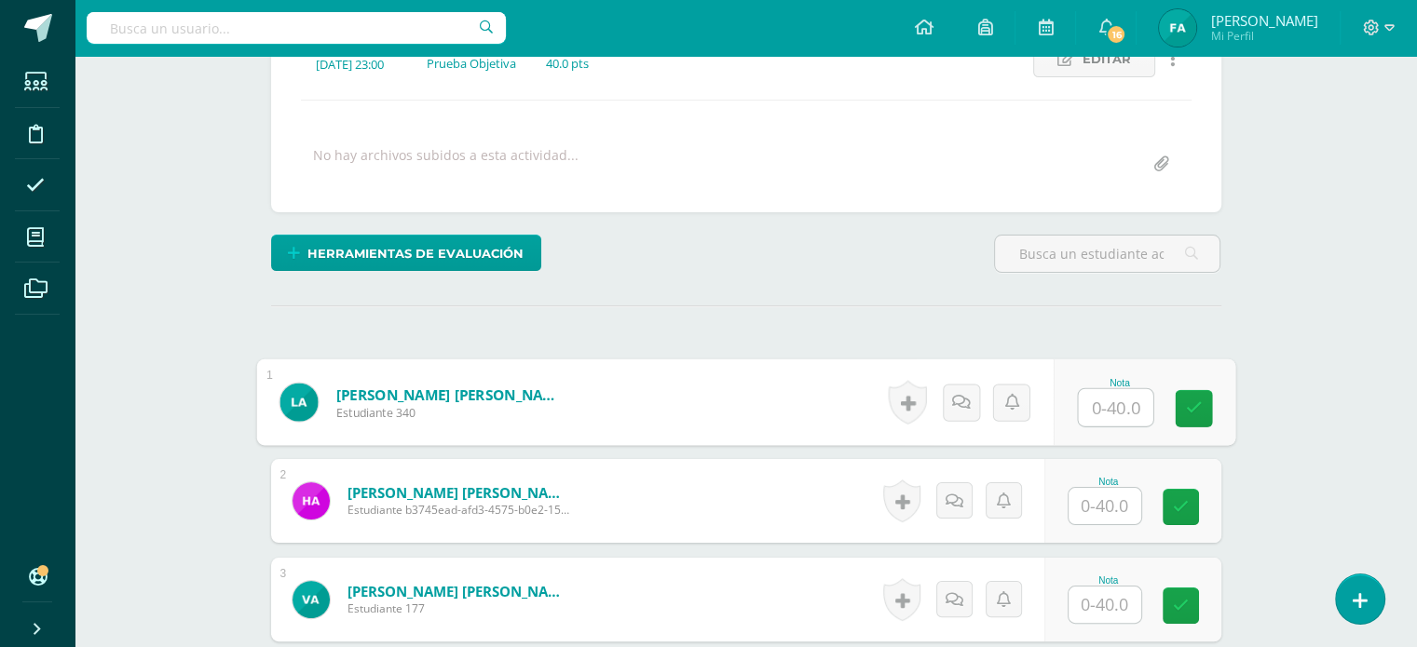
click at [1119, 406] on input "text" at bounding box center [1115, 407] width 75 height 37
type input "37"
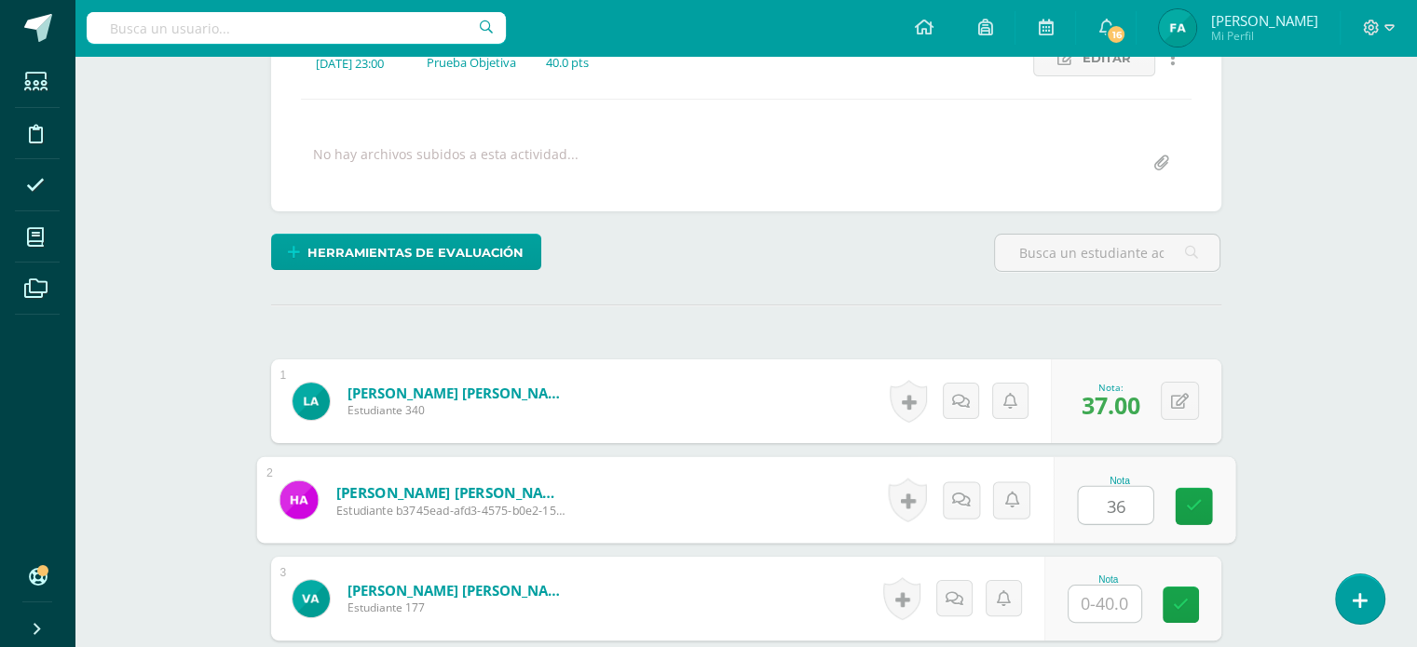
type input "36"
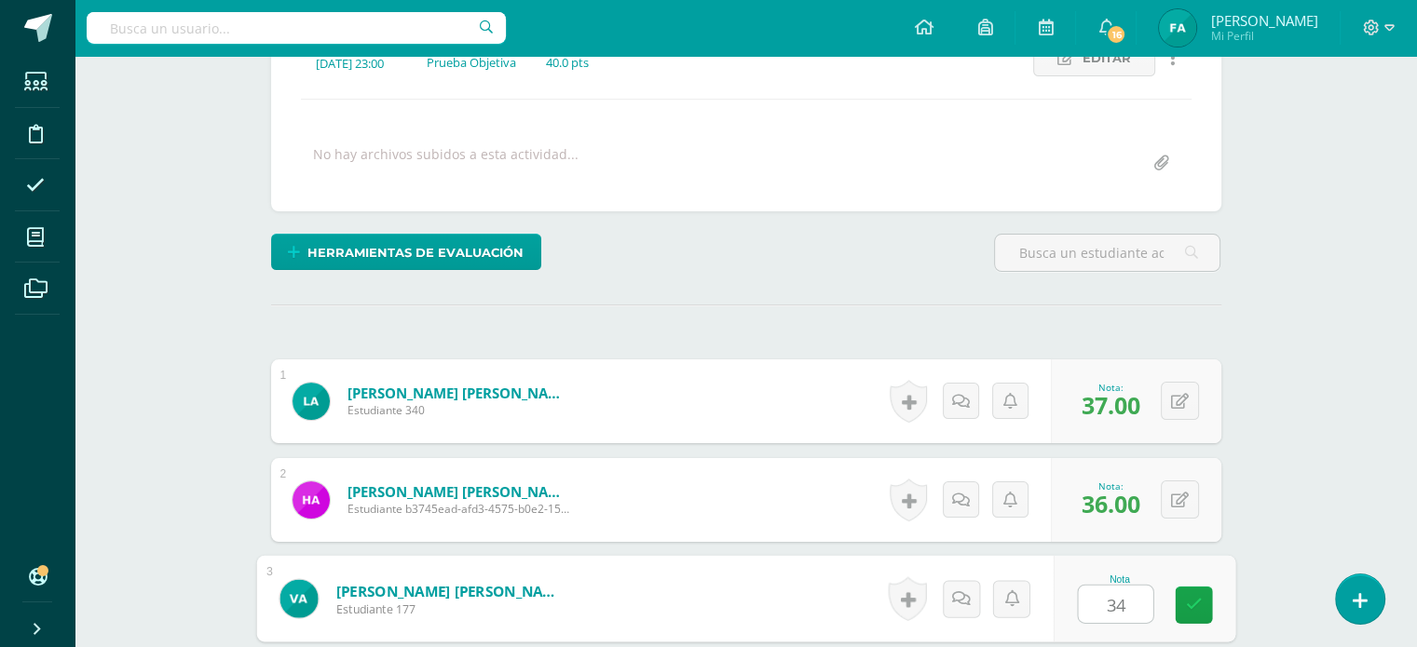
type input "34"
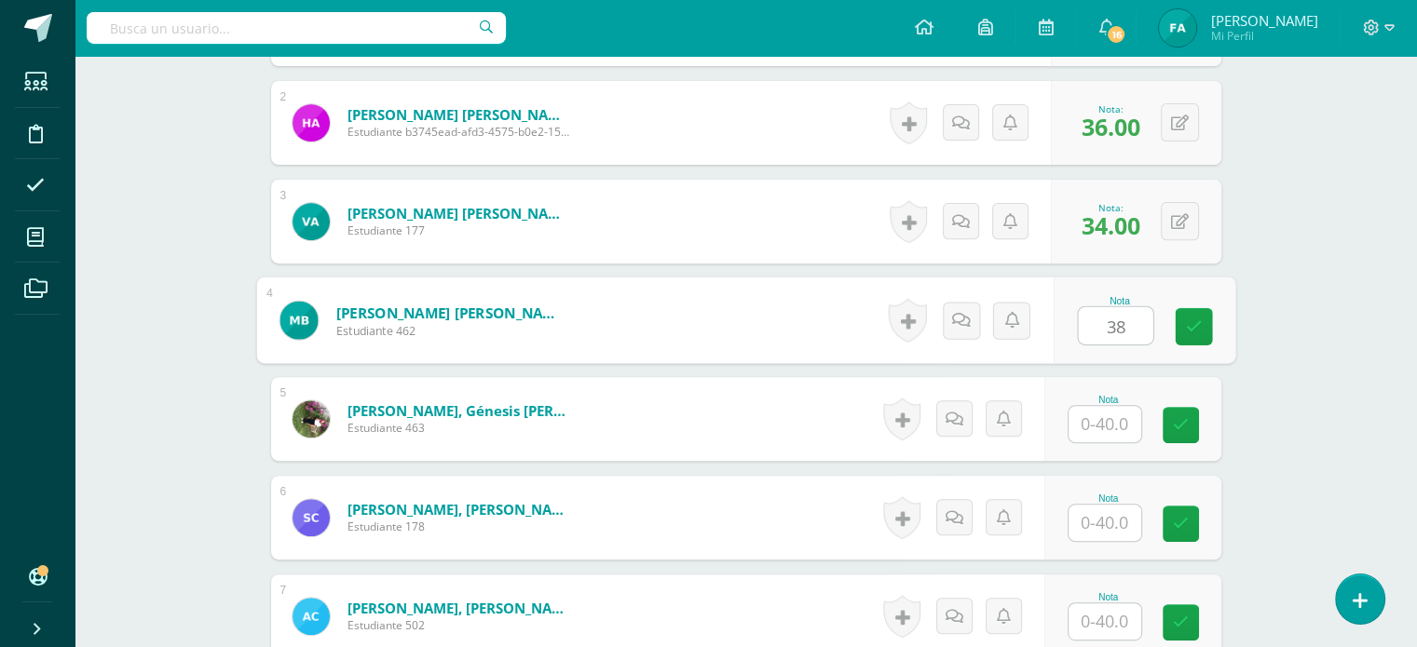
type input "38"
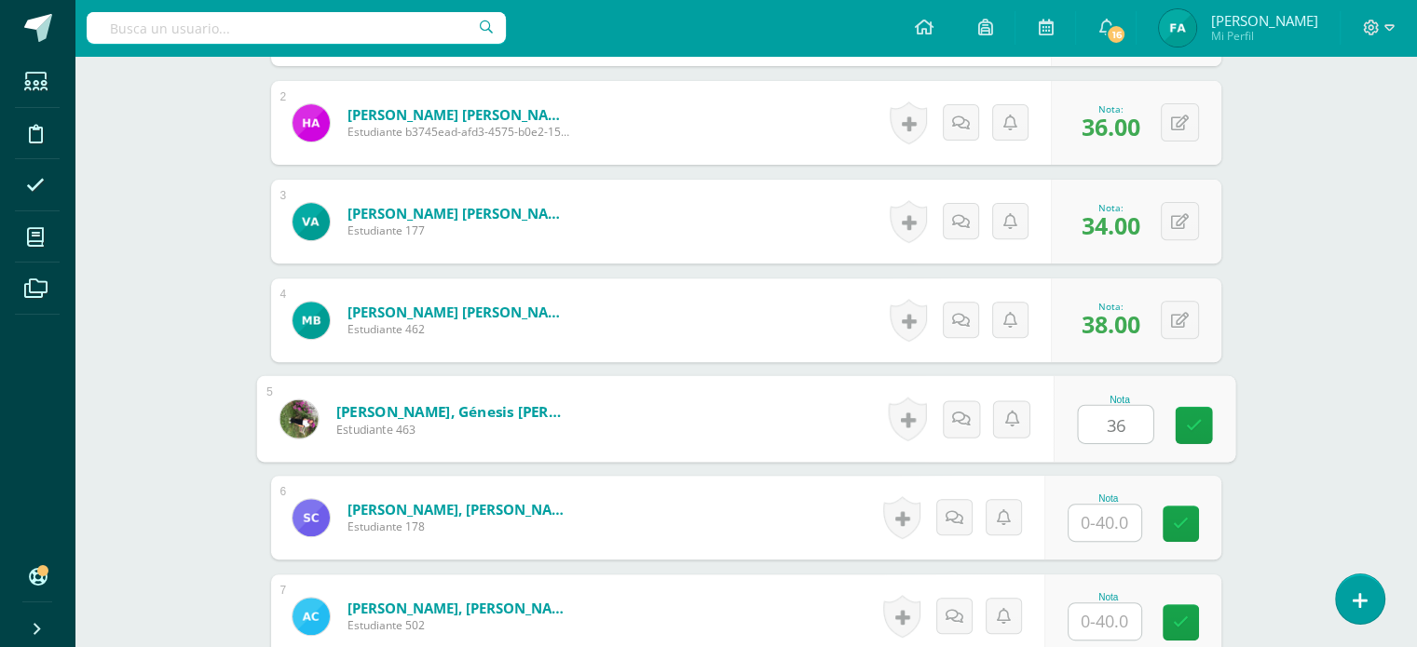
type input "36"
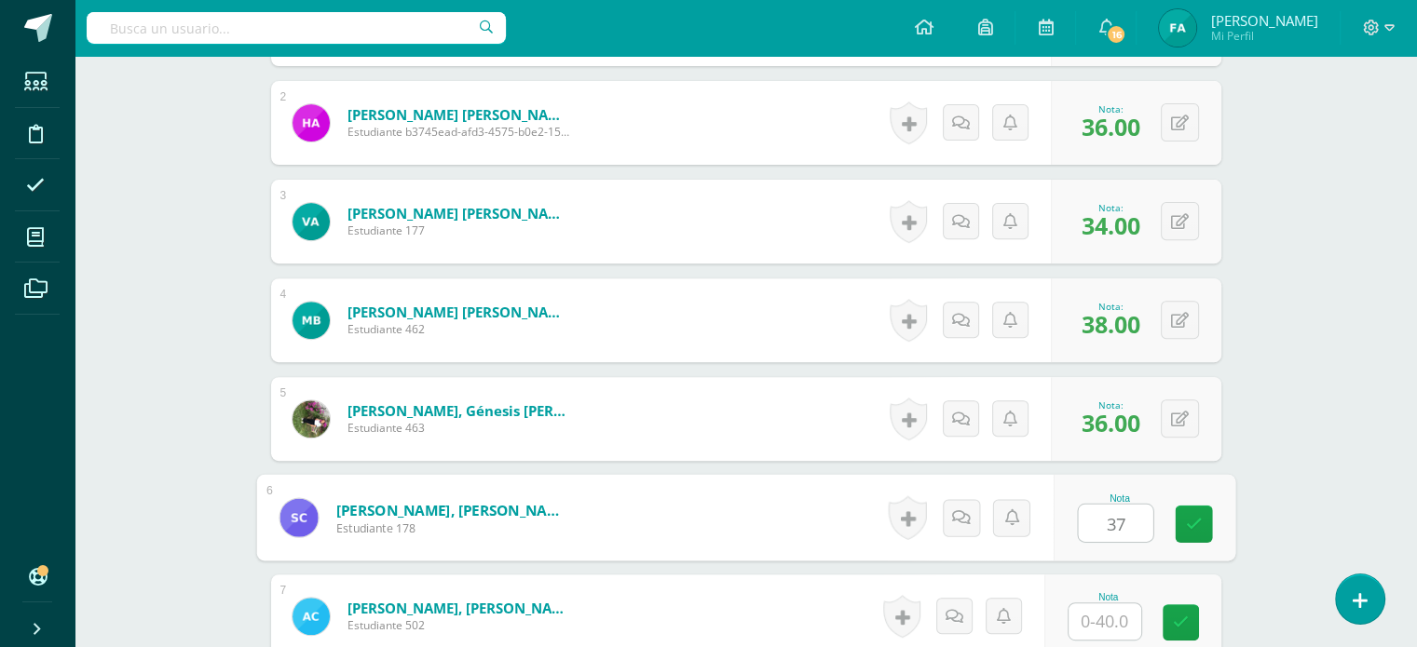
type input "37"
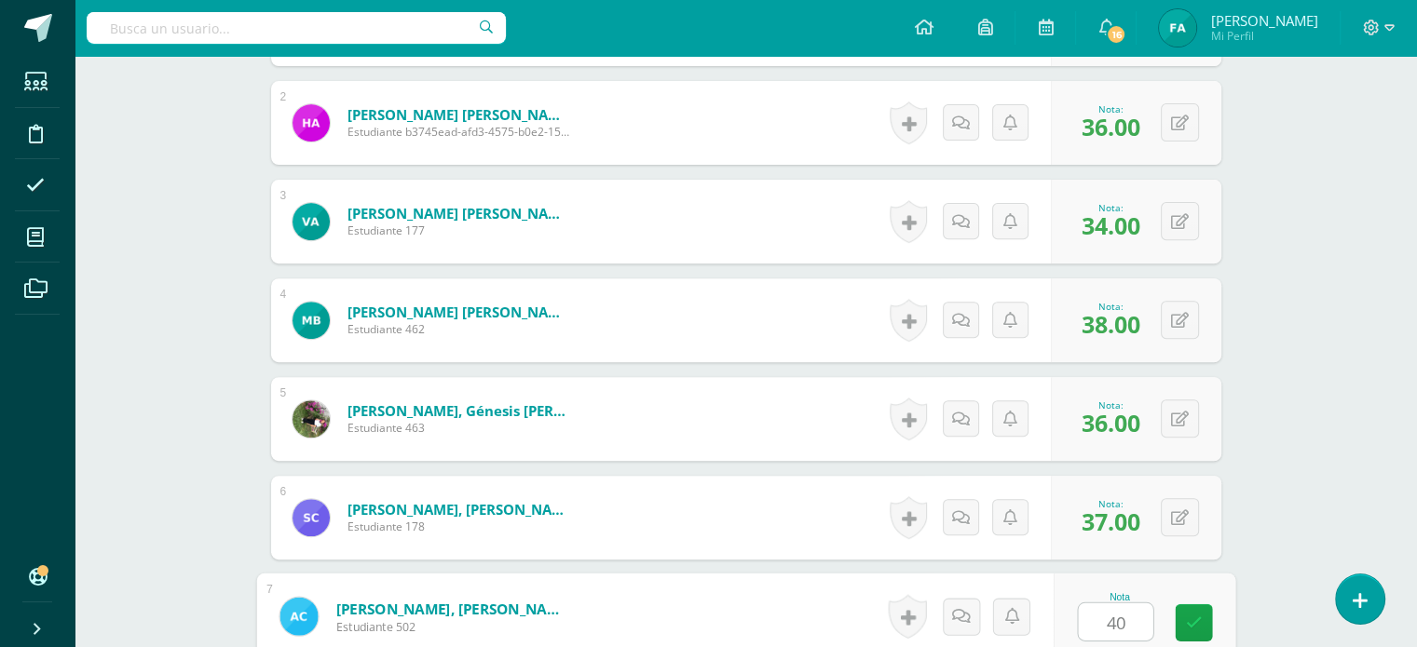
type input "40"
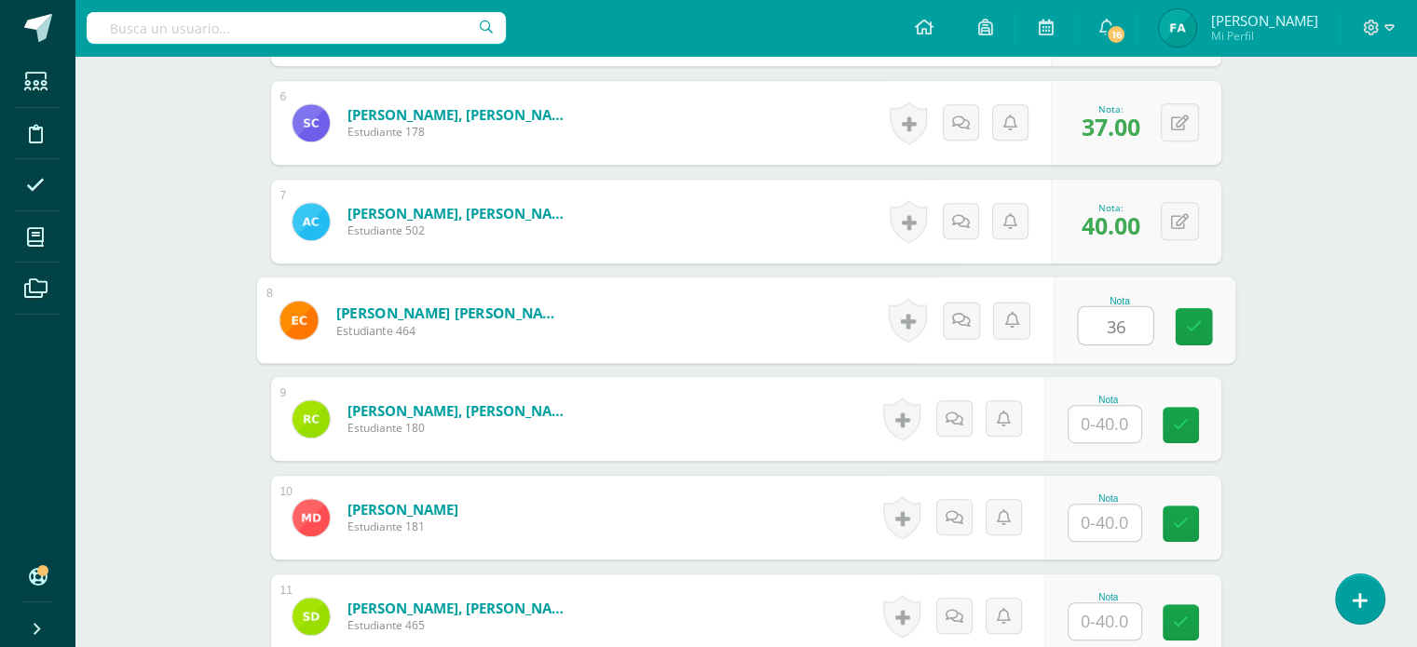
type input "36"
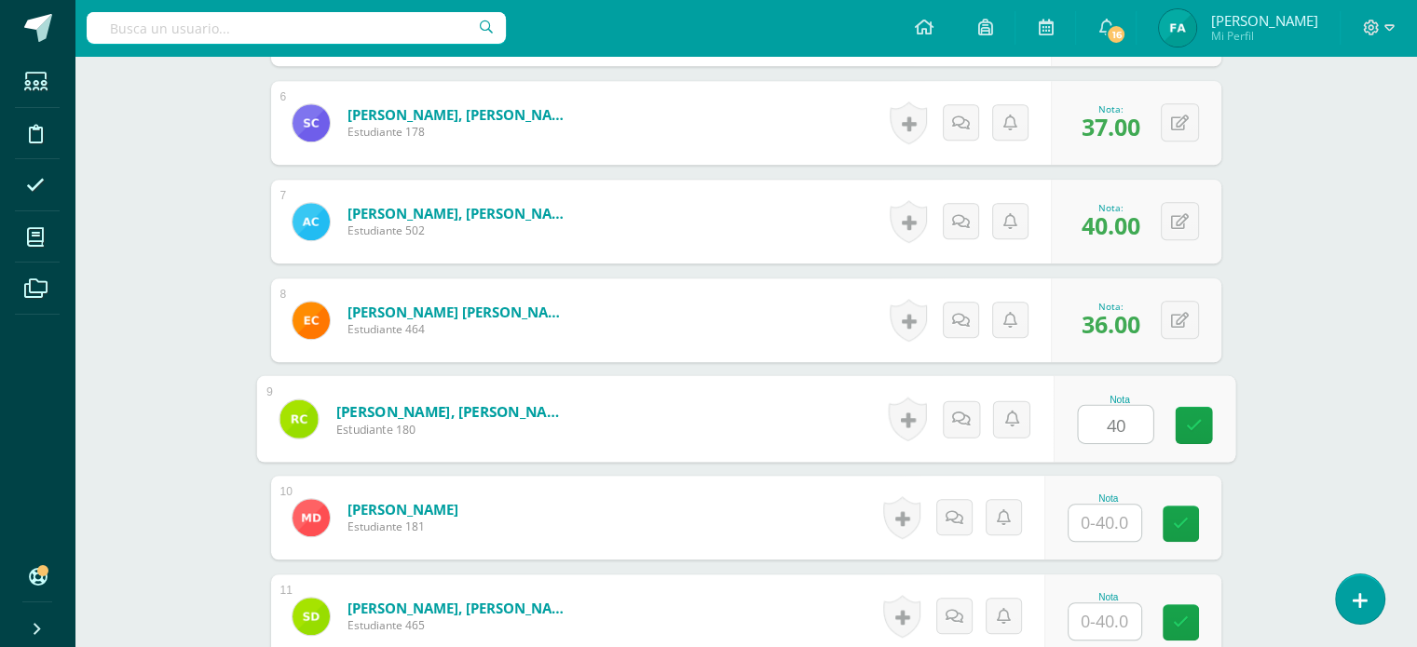
type input "40"
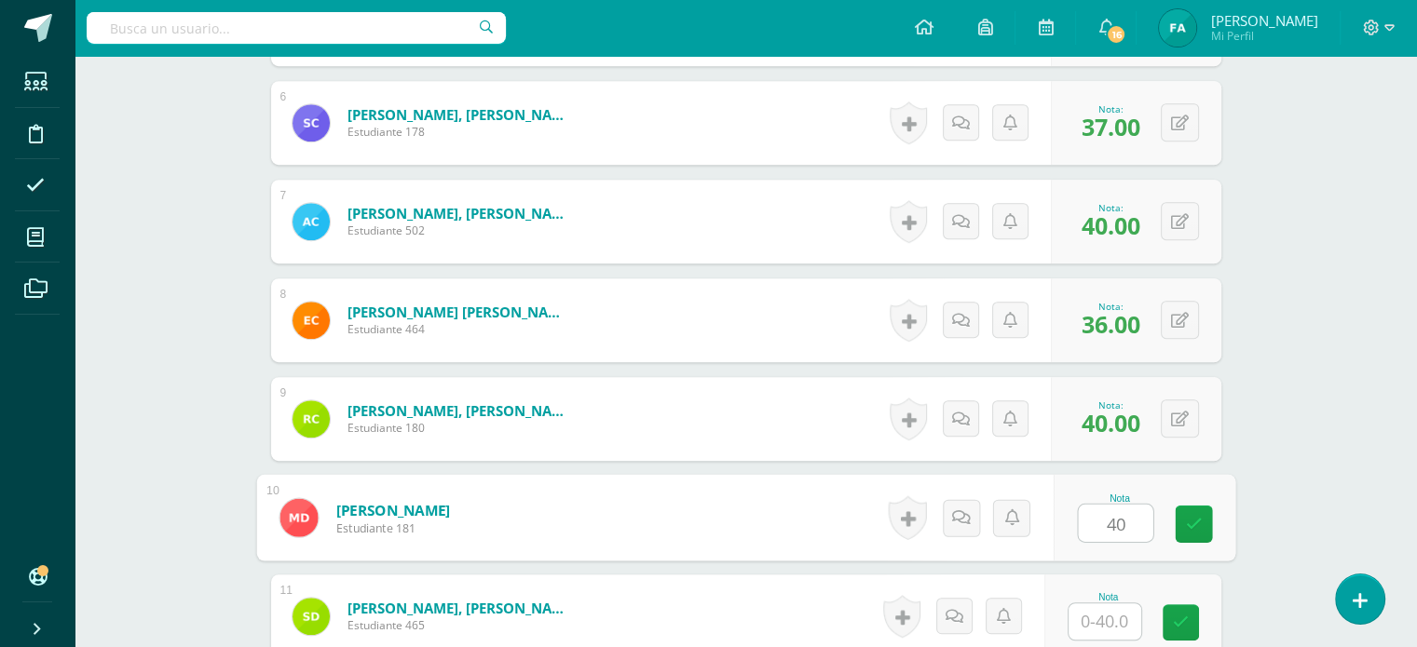
type input "40"
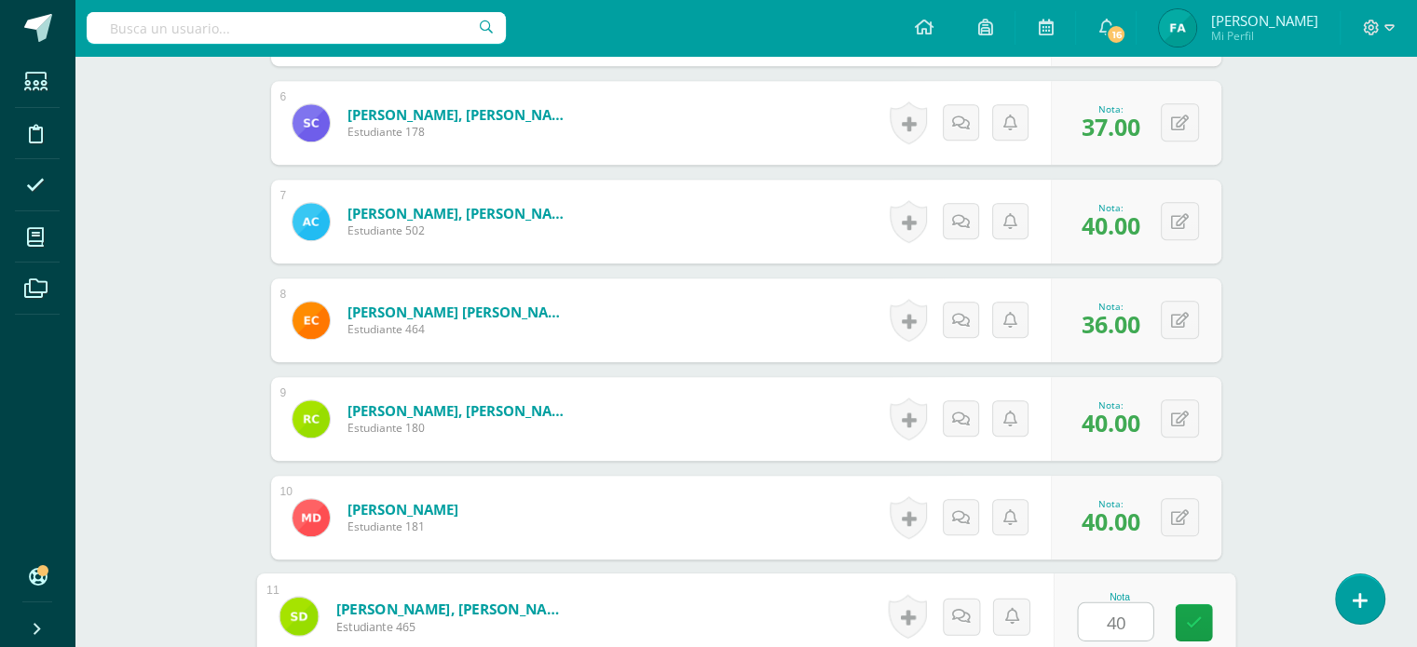
type input "40"
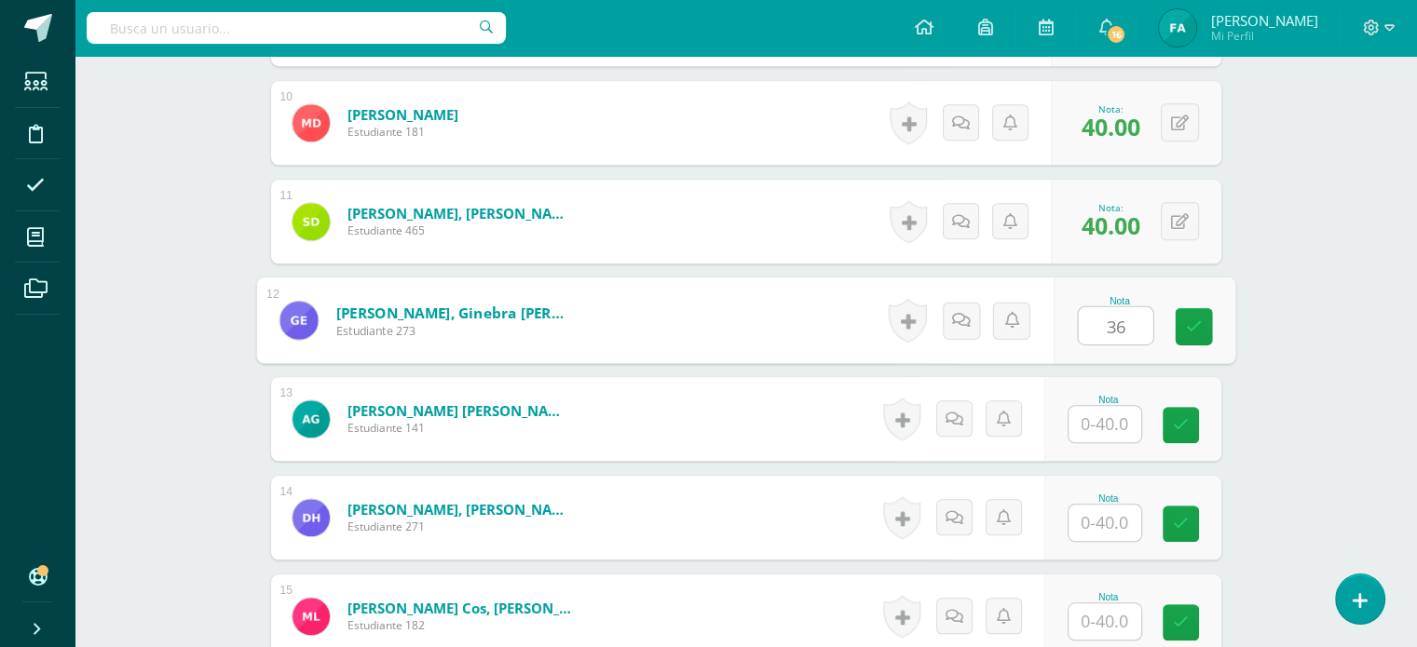
type input "36"
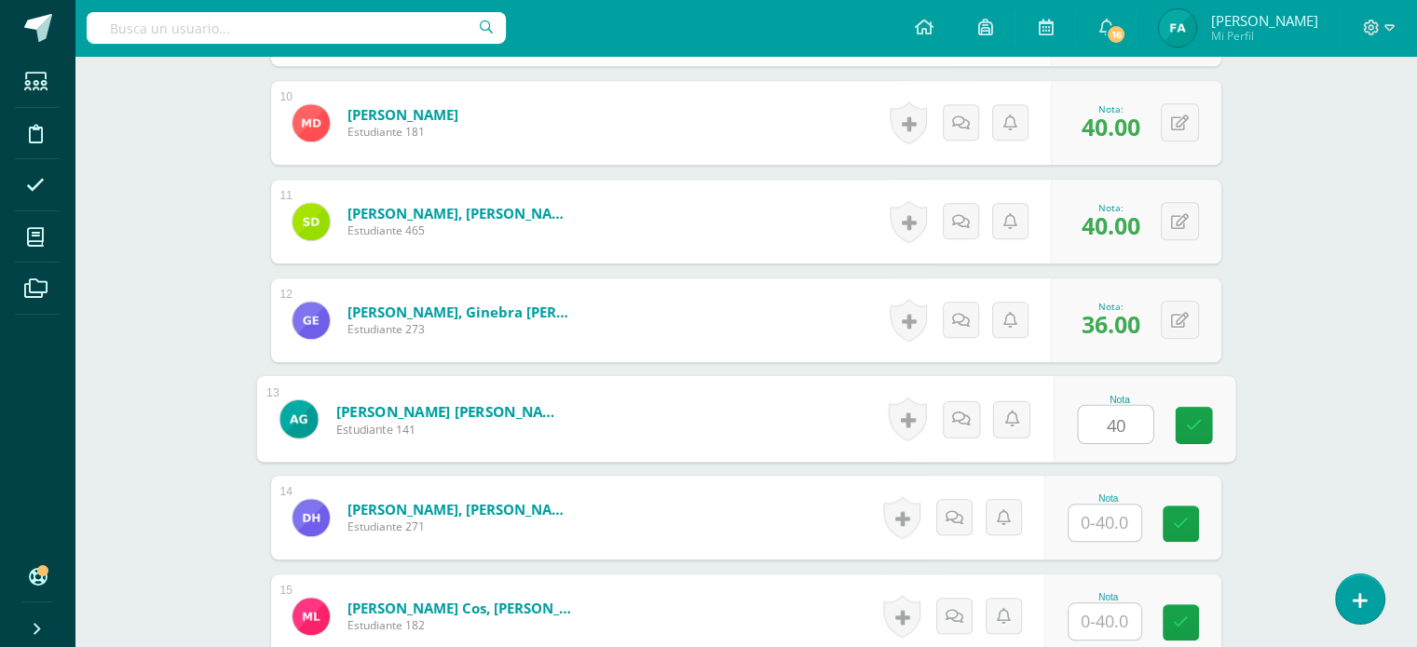
type input "40"
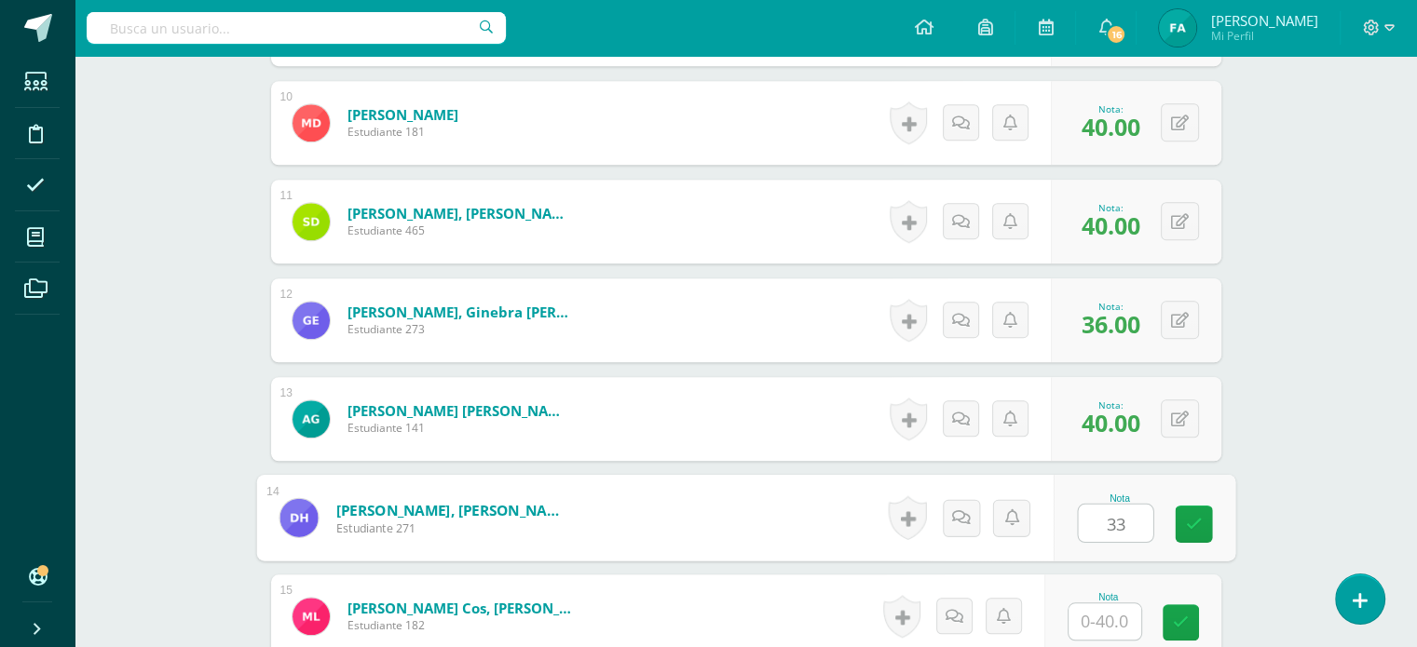
type input "33"
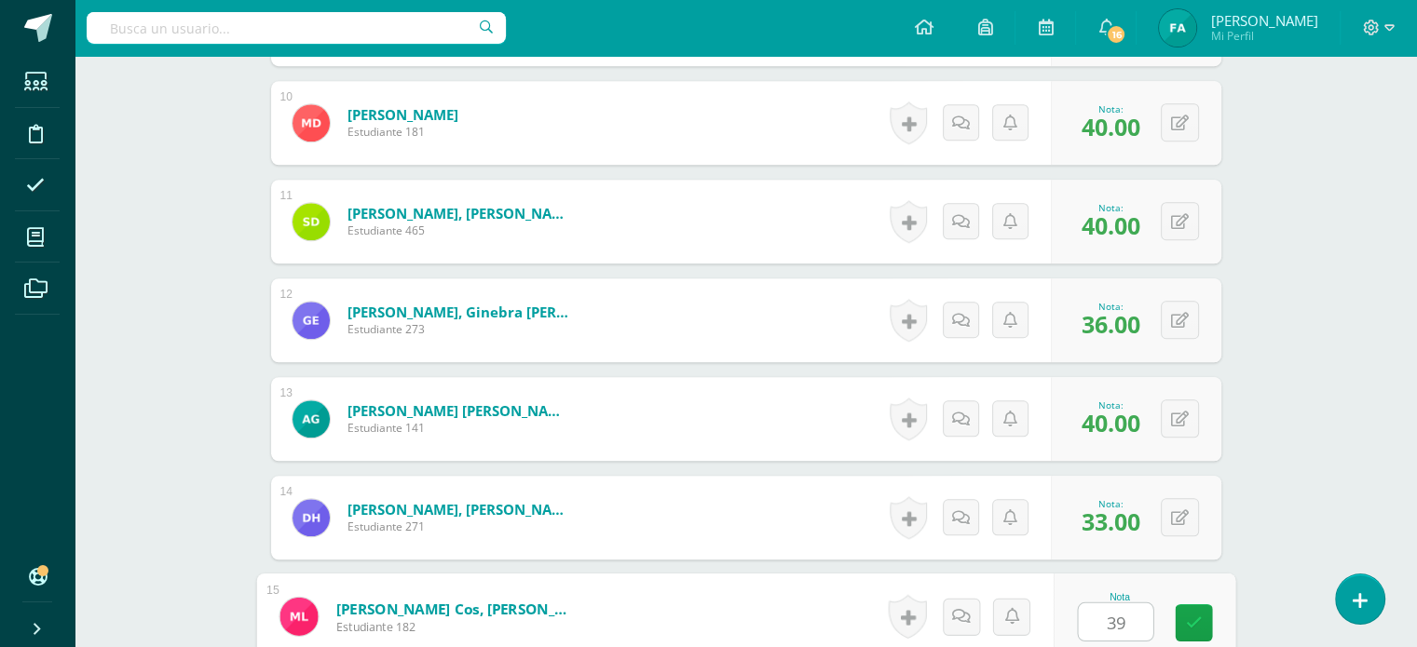
type input "39"
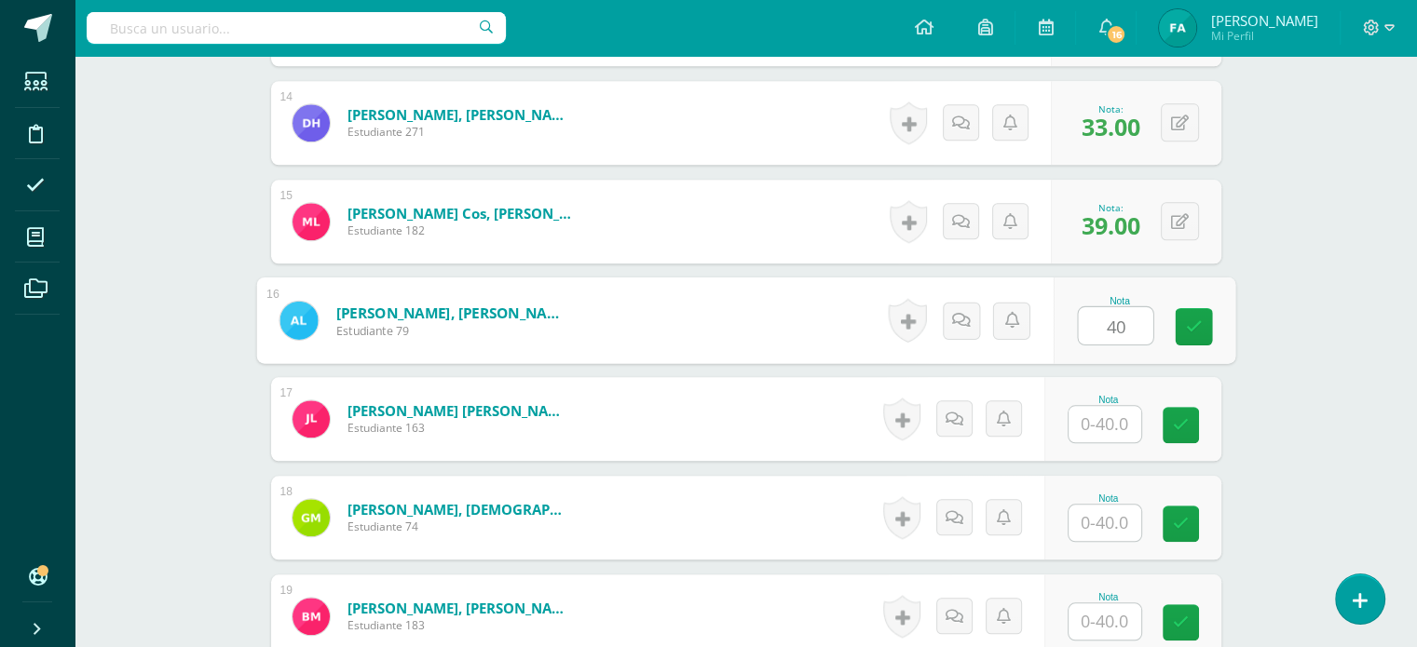
type input "40"
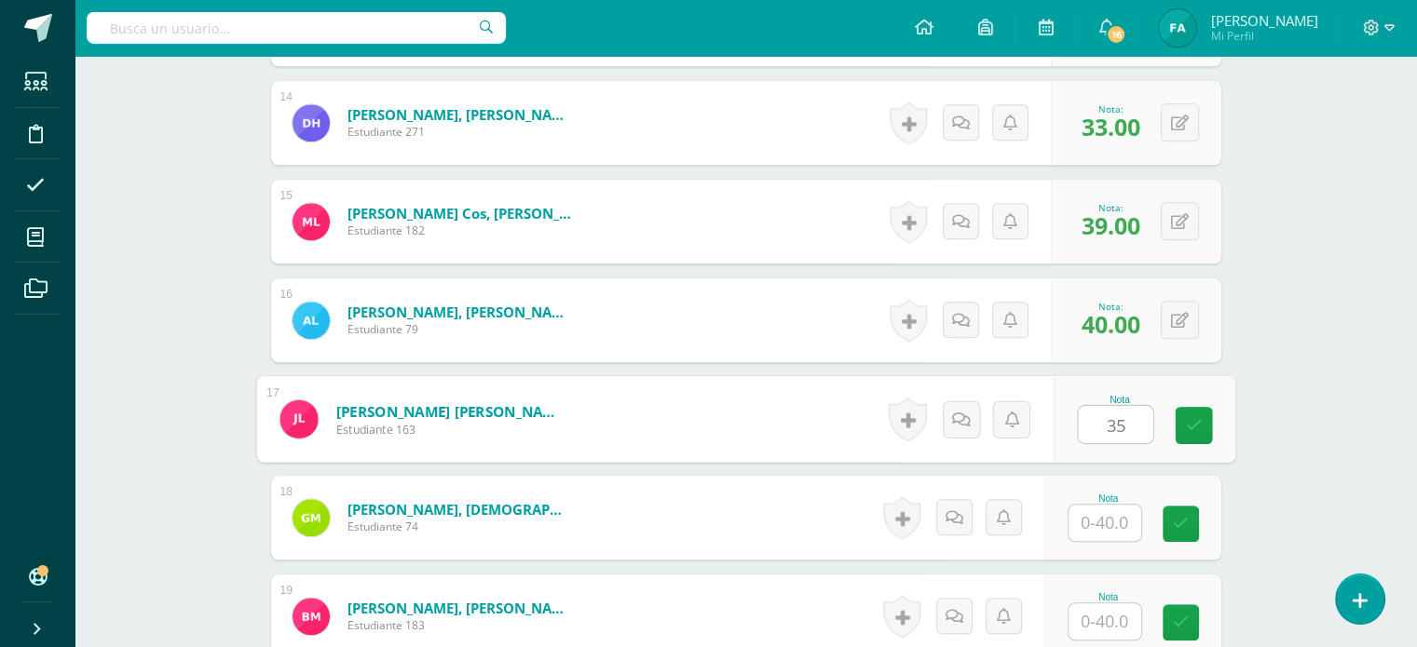
type input "35"
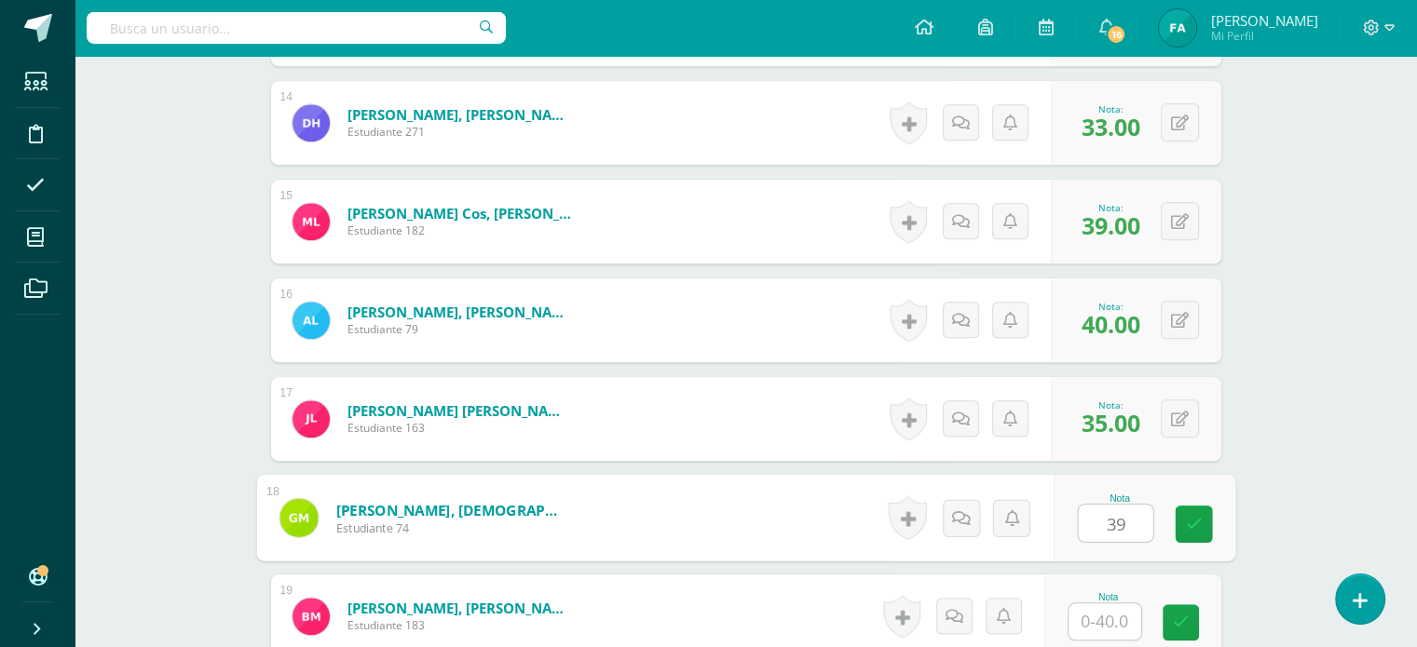
type input "39"
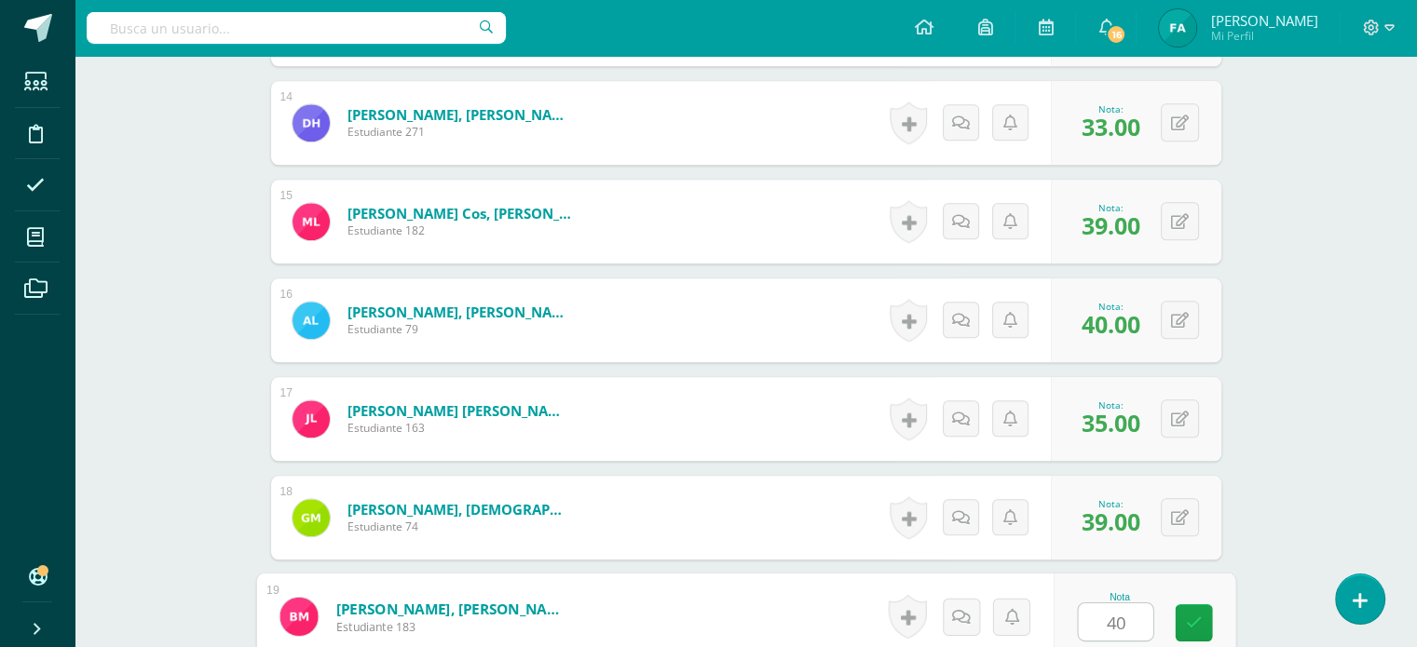
type input "40"
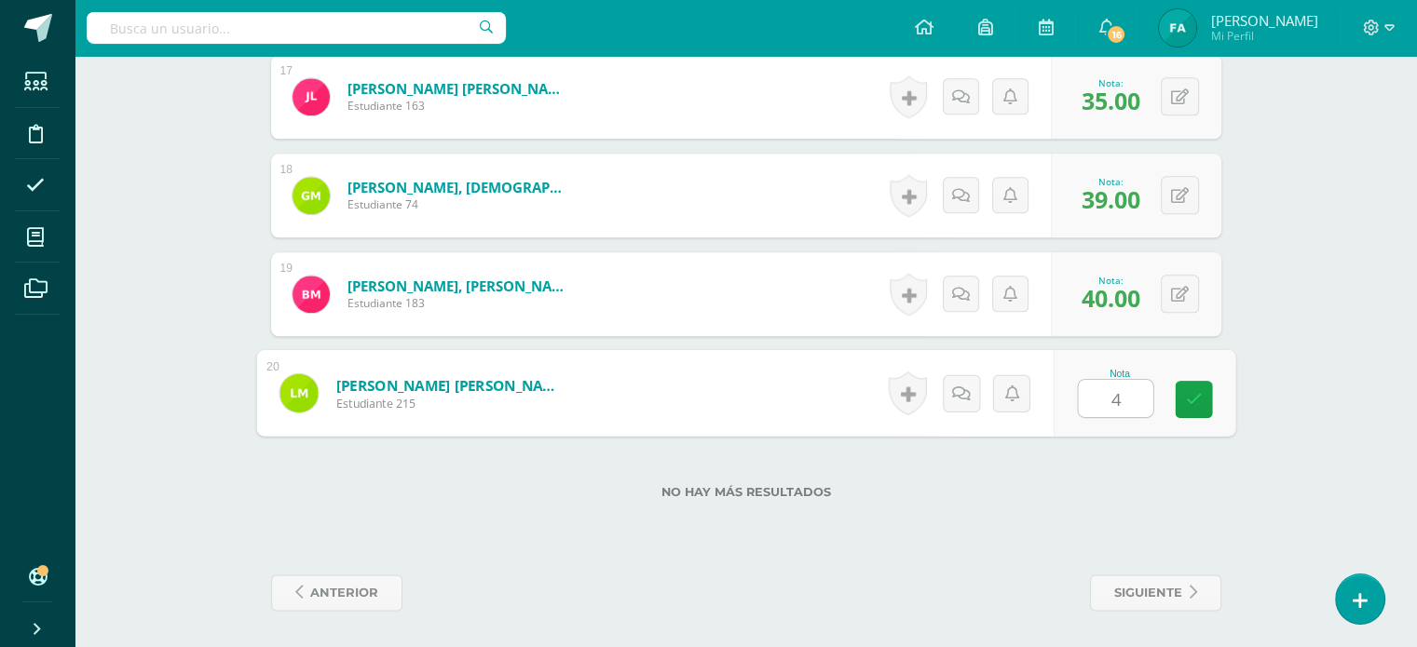
type input "40"
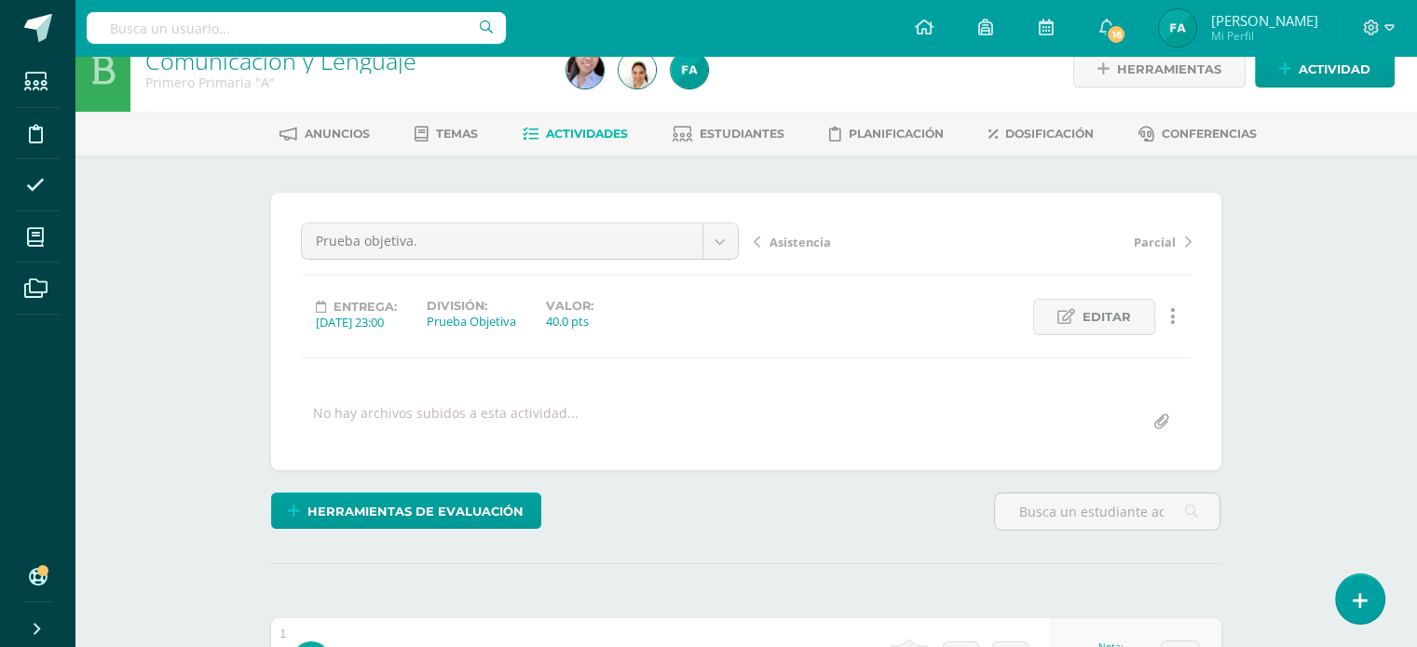
scroll to position [26, 0]
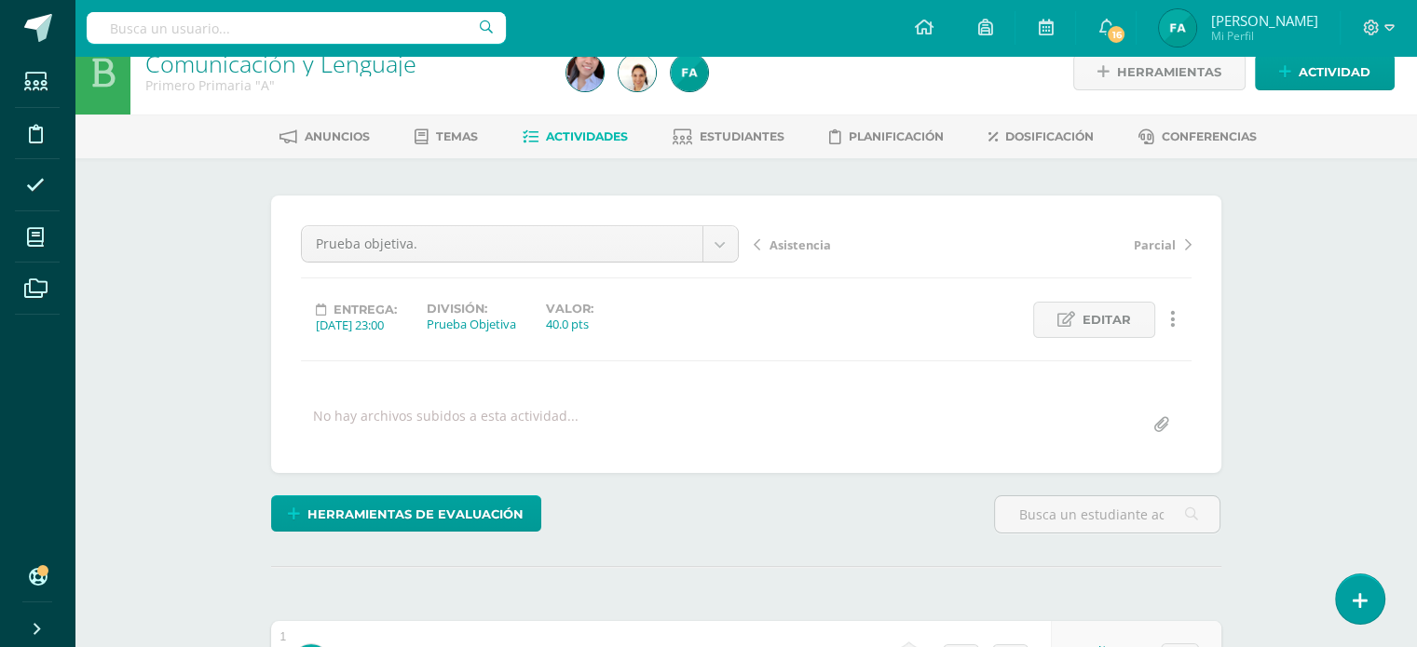
click at [548, 137] on span "Actividades" at bounding box center [587, 136] width 82 height 14
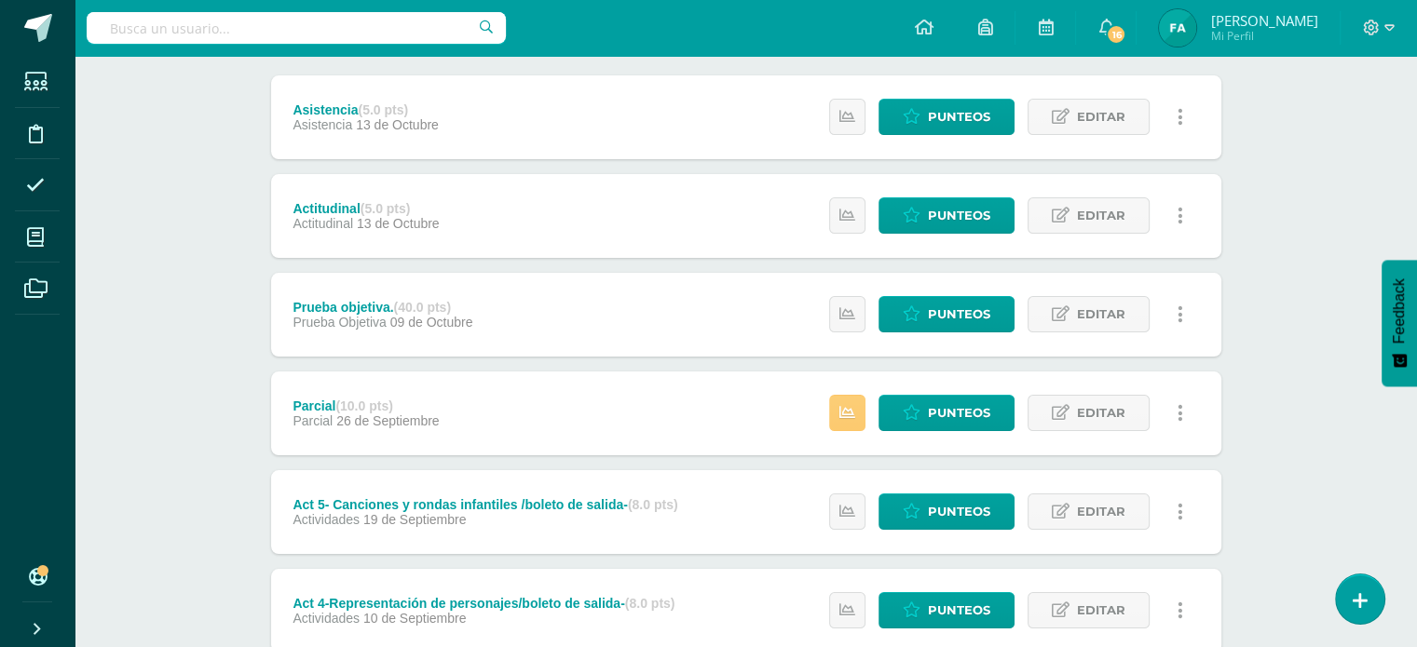
scroll to position [252, 0]
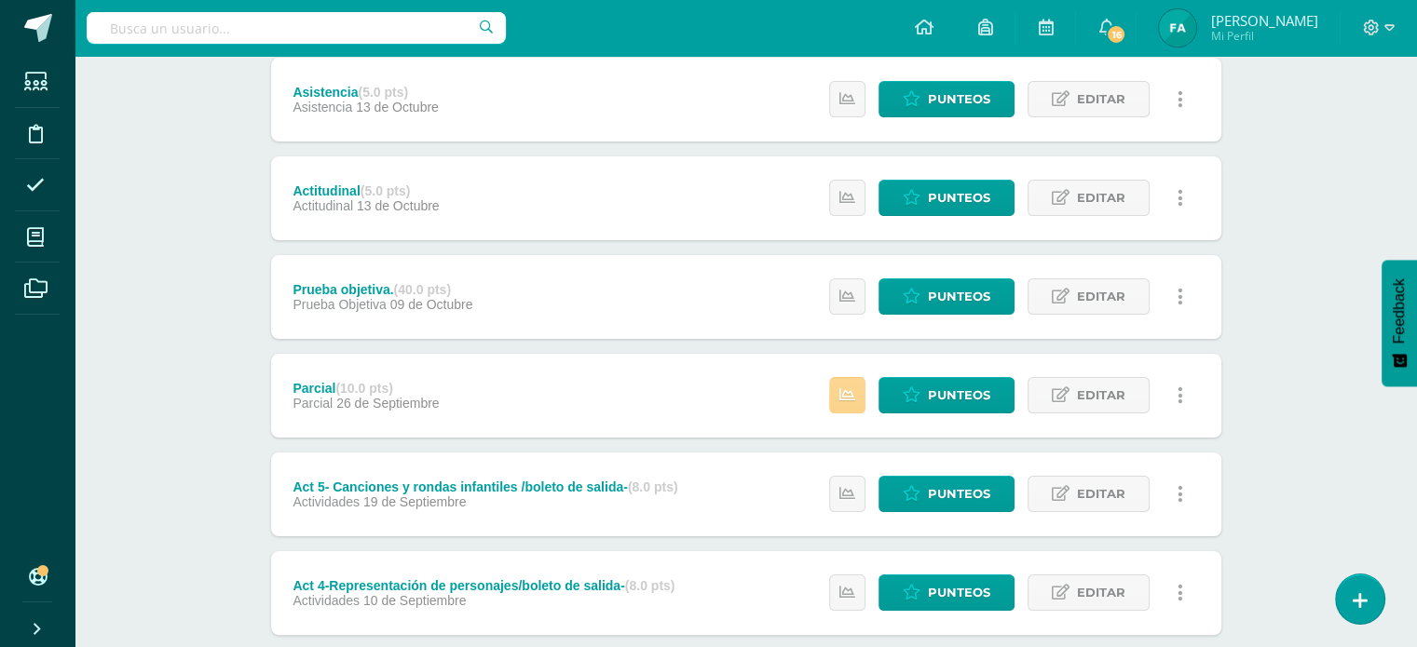
click at [853, 399] on icon at bounding box center [847, 395] width 16 height 16
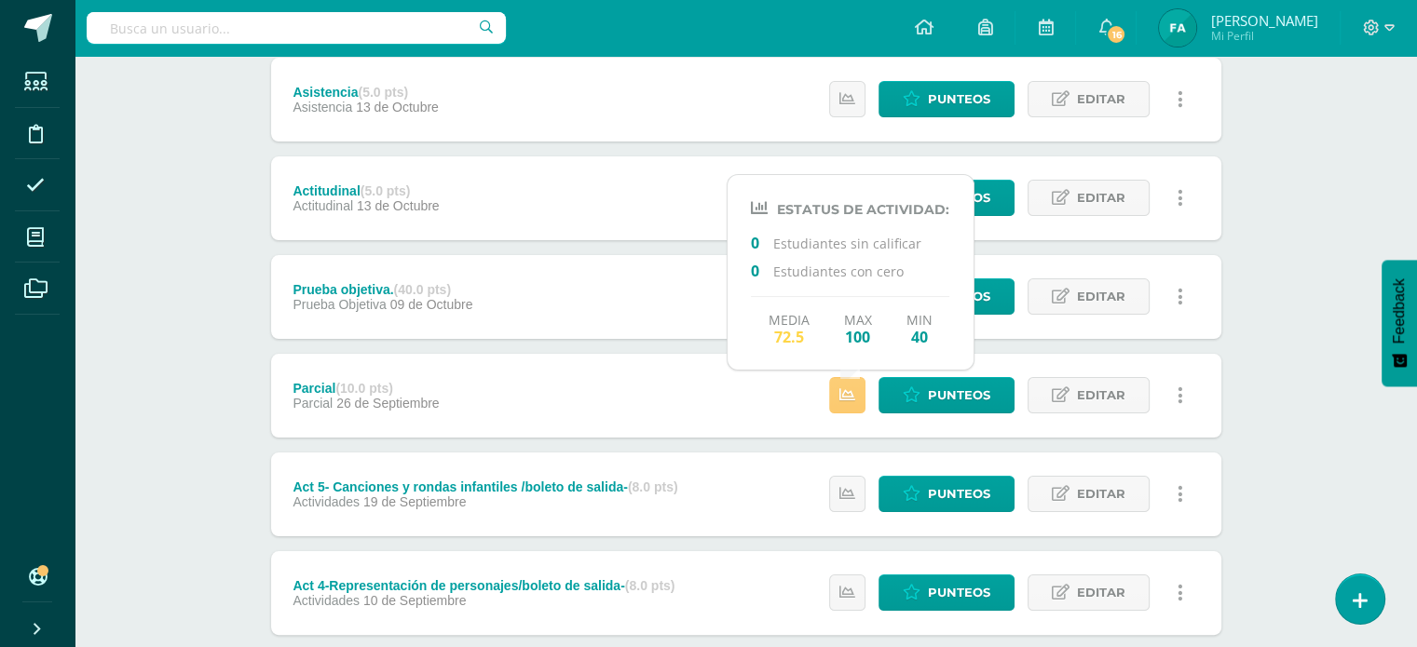
click at [232, 418] on div "Comunicación y Lenguaje Primero Primaria "A" Herramientas Detalle de asistencia…" at bounding box center [746, 429] width 1342 height 1252
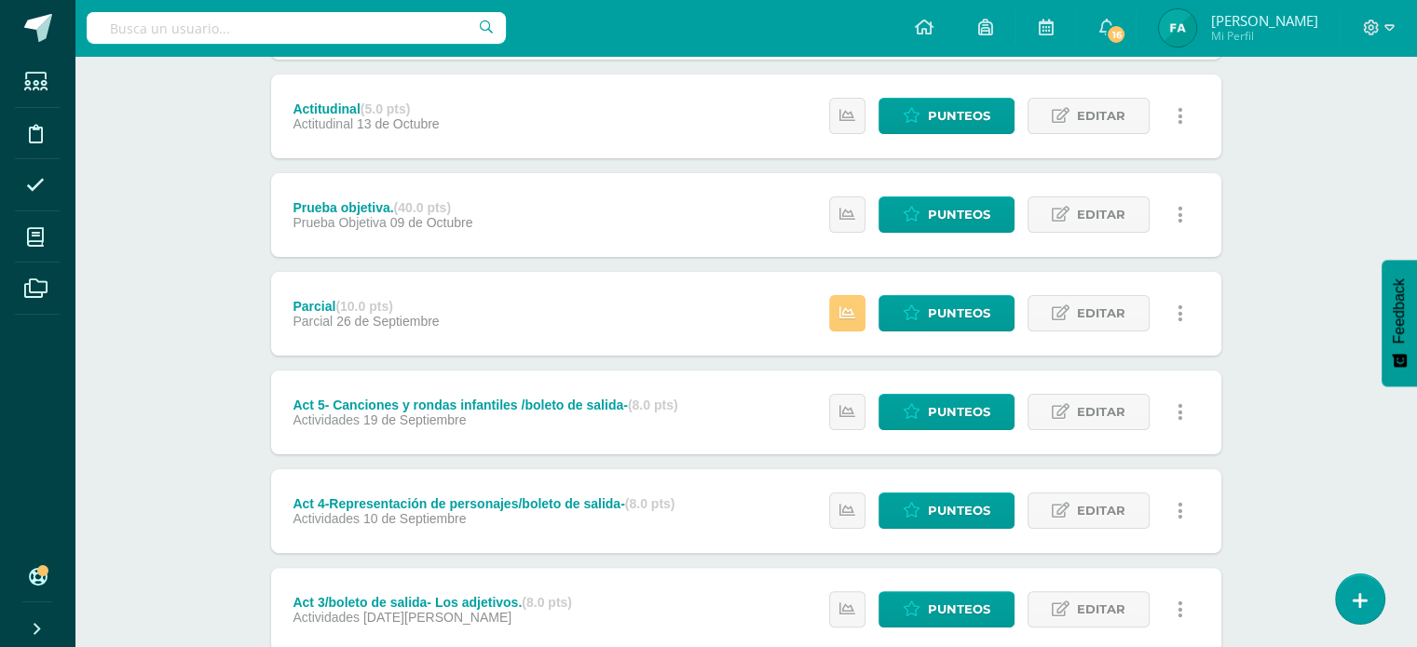
scroll to position [316, 0]
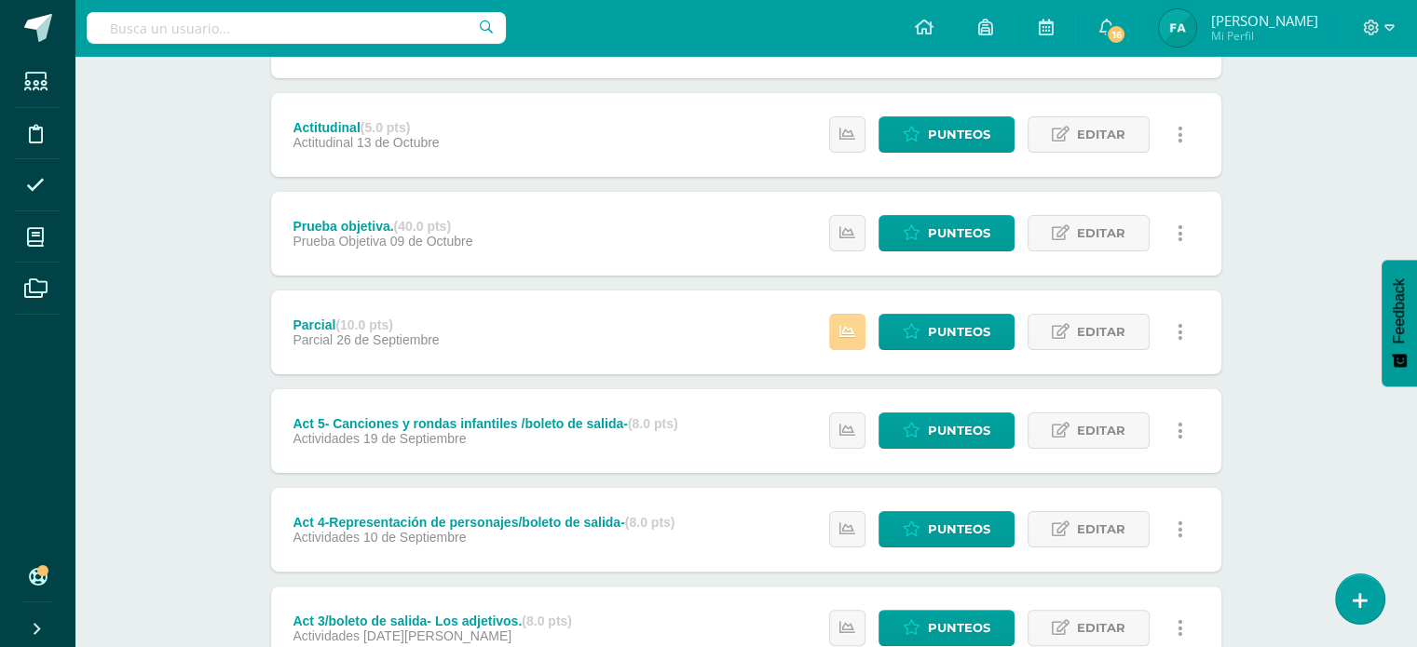
click at [857, 338] on link at bounding box center [847, 332] width 36 height 36
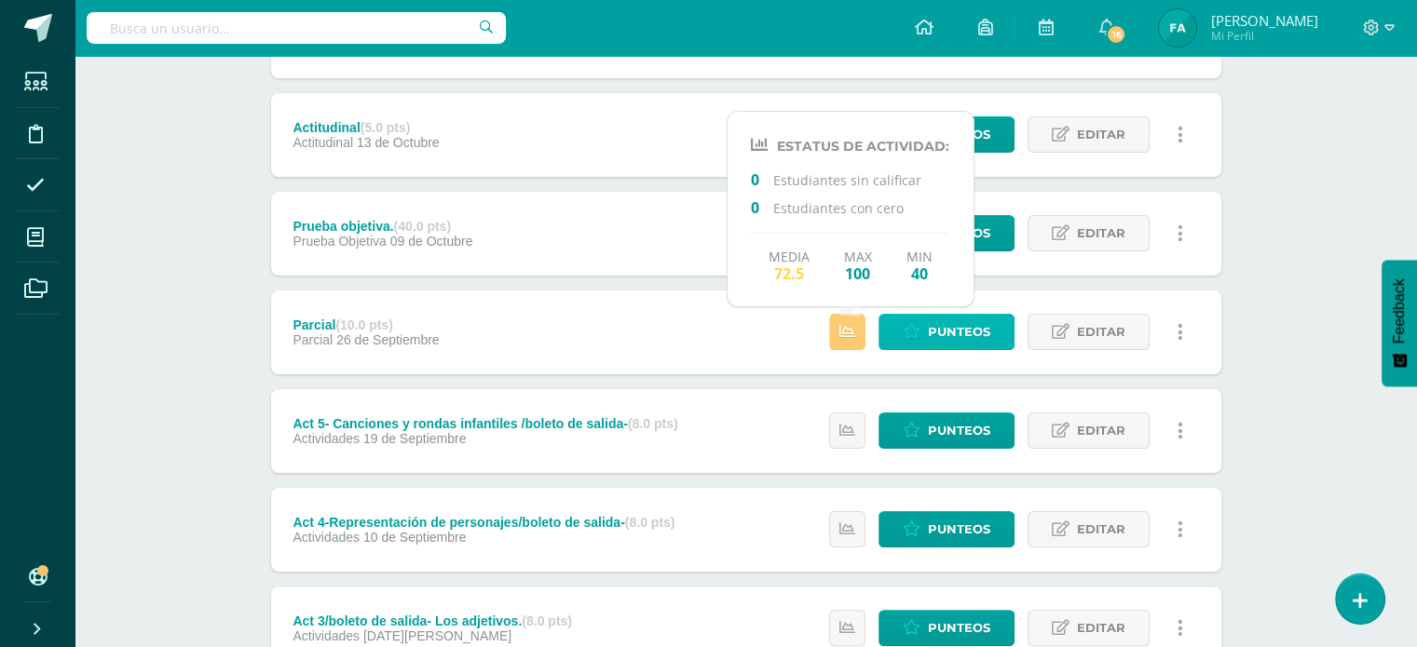
click at [938, 331] on span "Punteos" at bounding box center [959, 332] width 62 height 34
